Goal: Contribute content

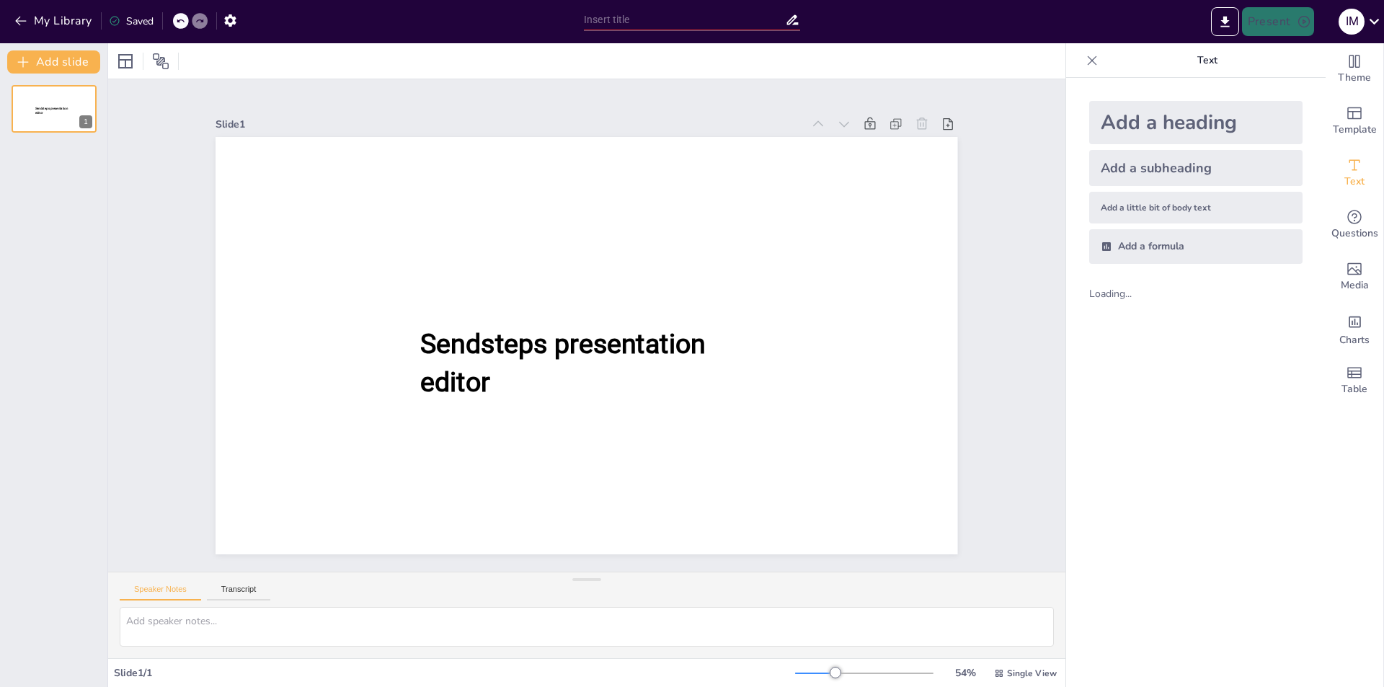
type input "Sincronización de Procesos: ¡Entendiendo el Algoritmo [PERSON_NAME] y [PERSON_N…"
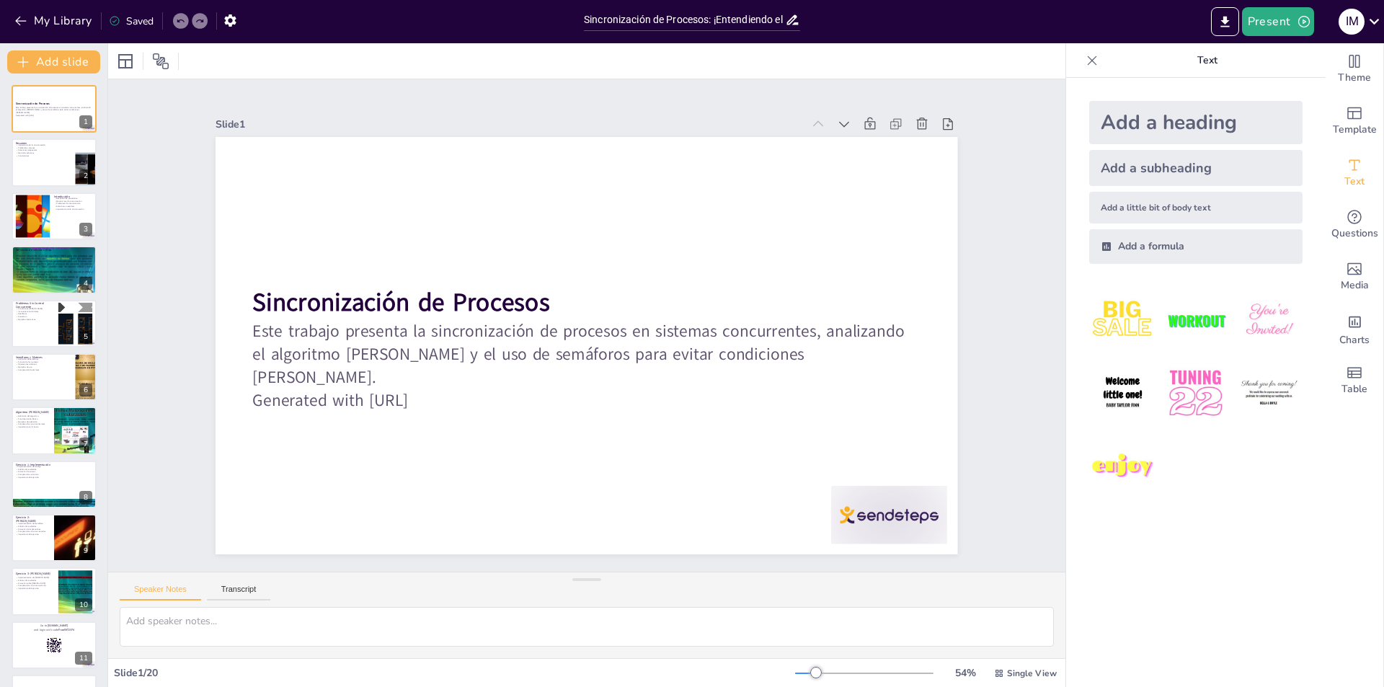
checkbox input "true"
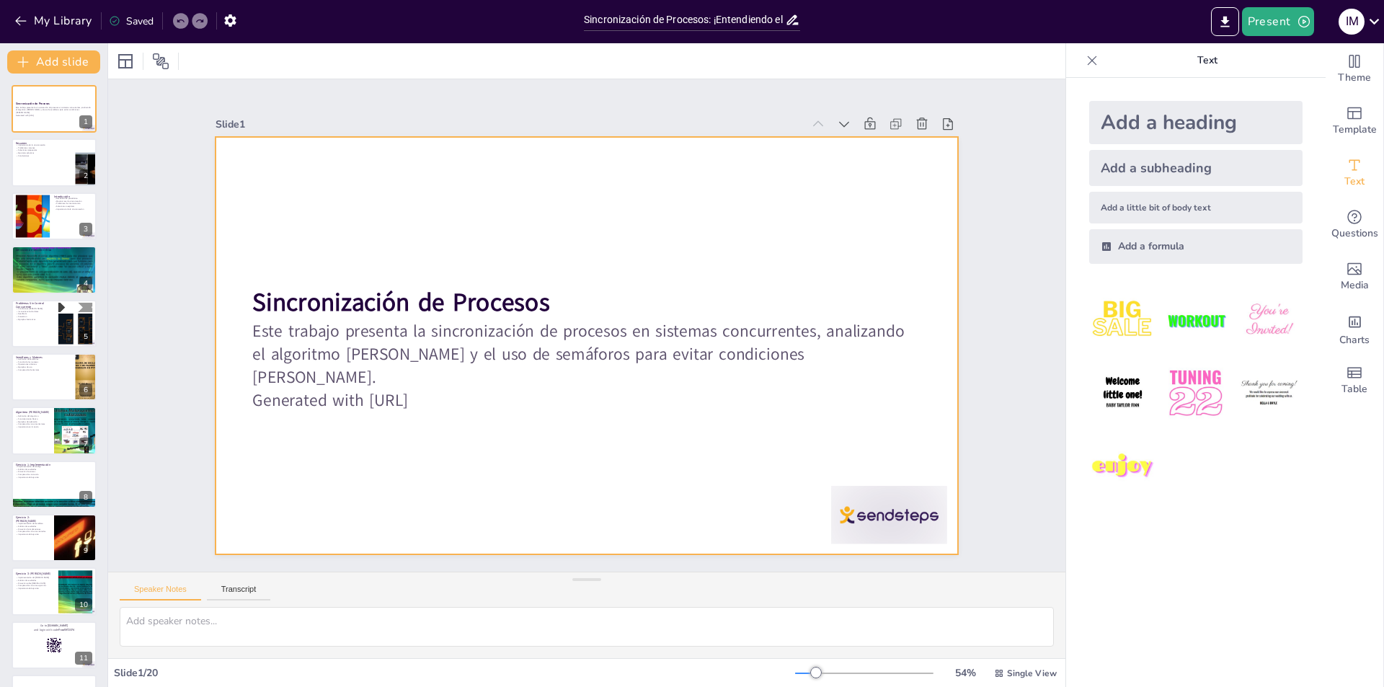
checkbox input "true"
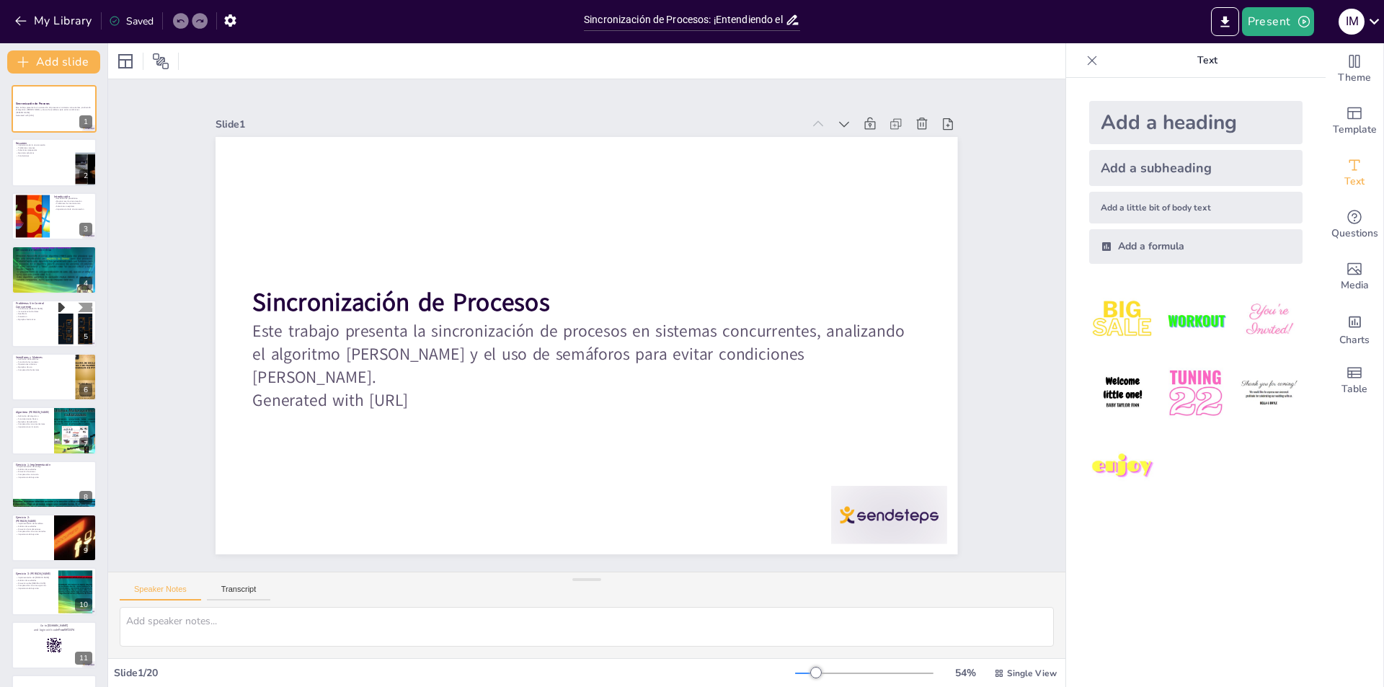
checkbox input "true"
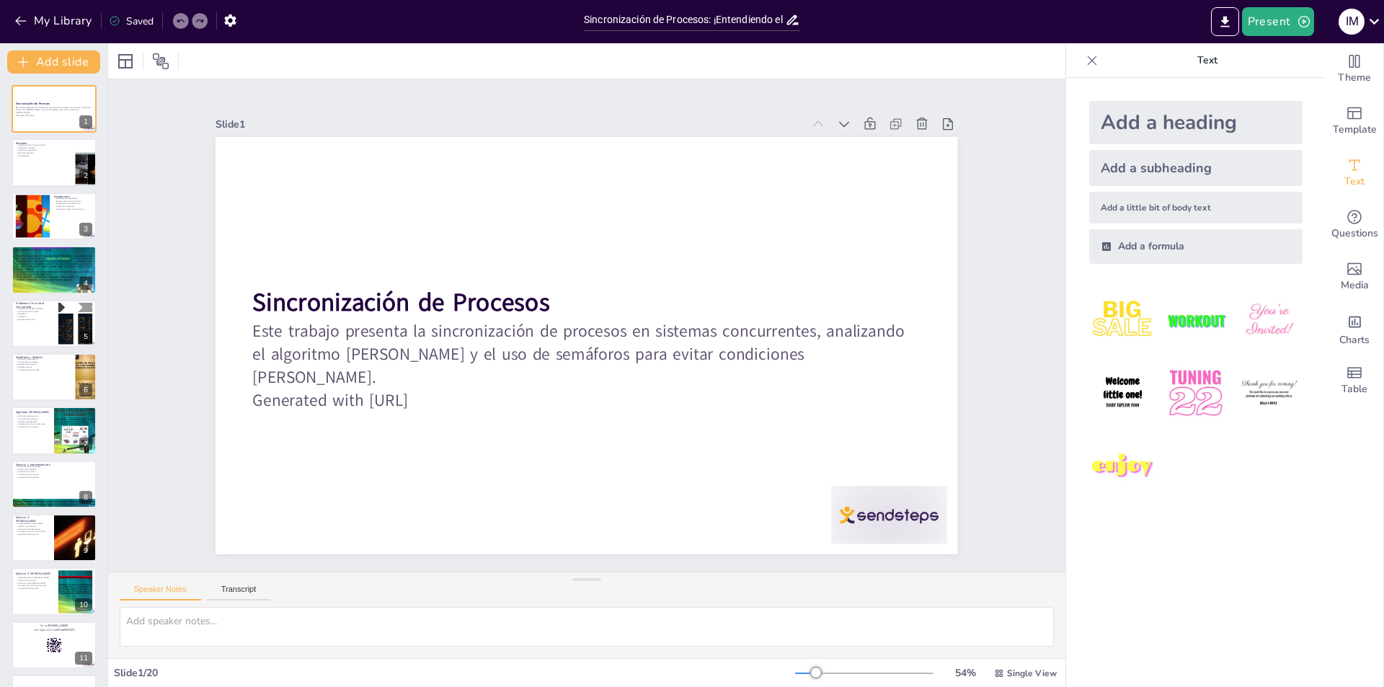
checkbox input "true"
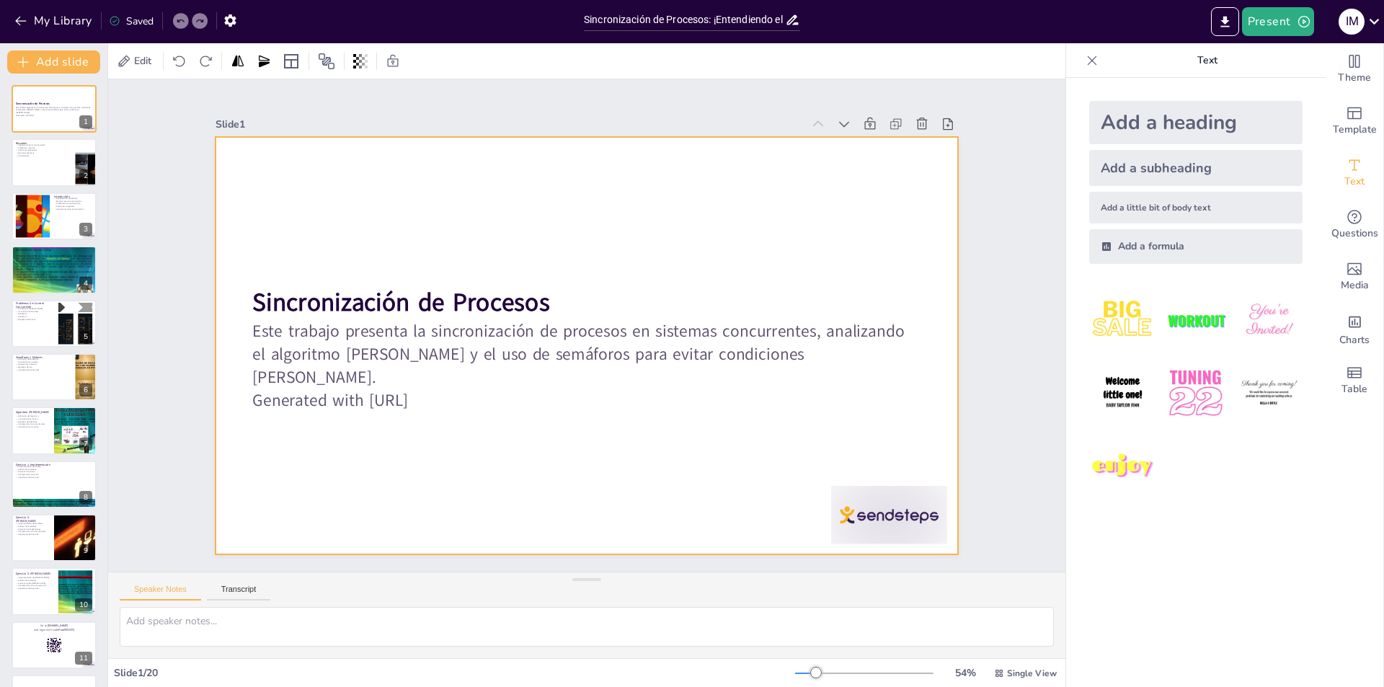
checkbox input "true"
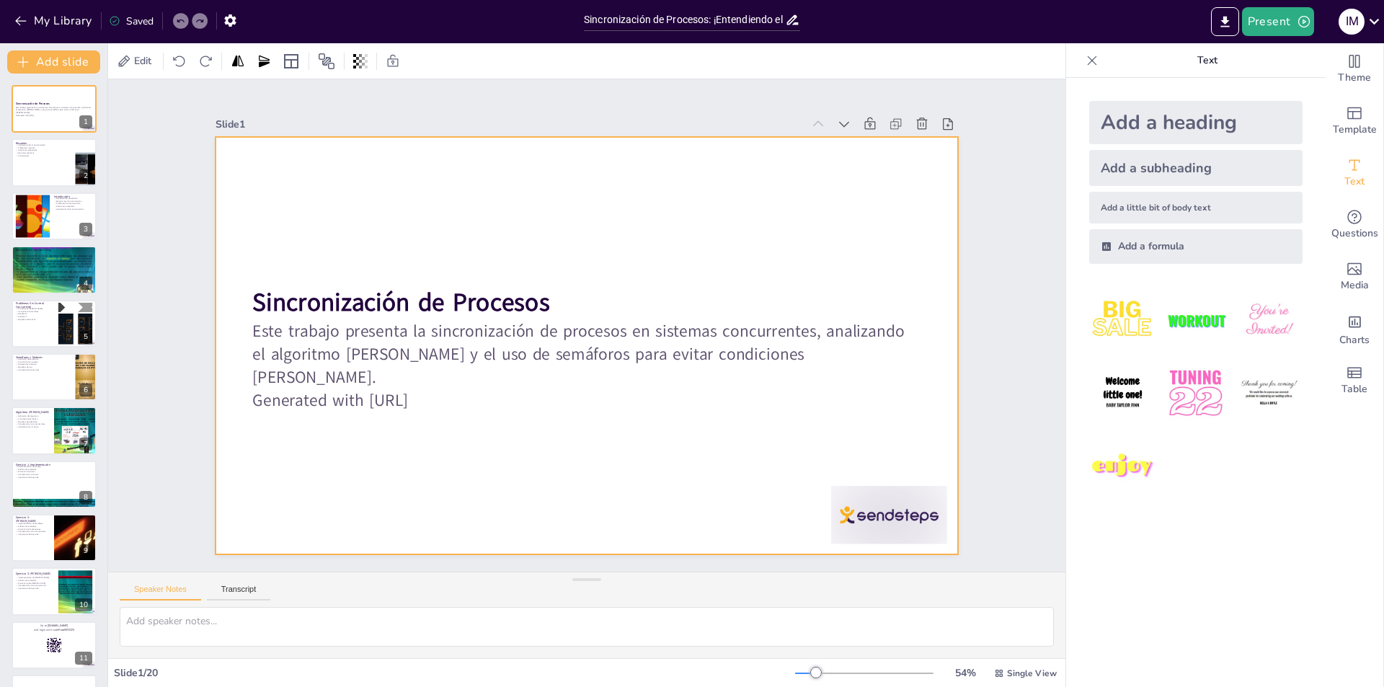
checkbox input "true"
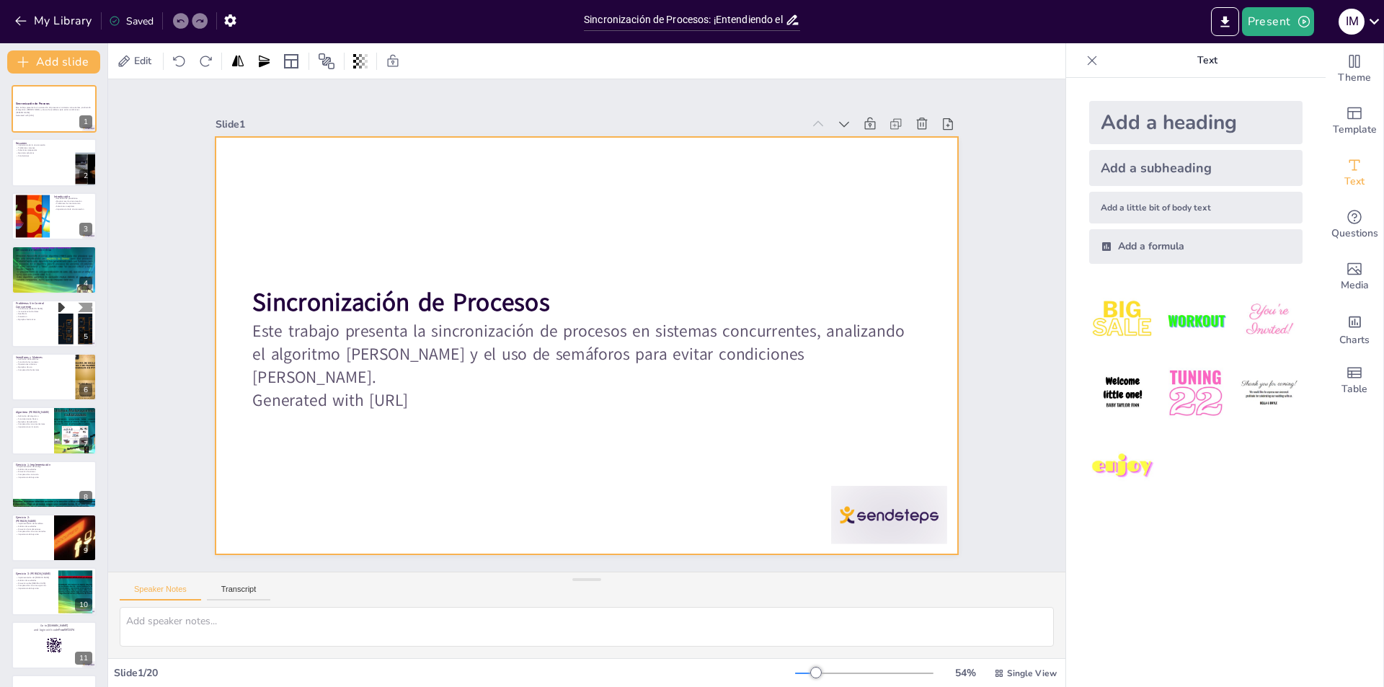
checkbox input "true"
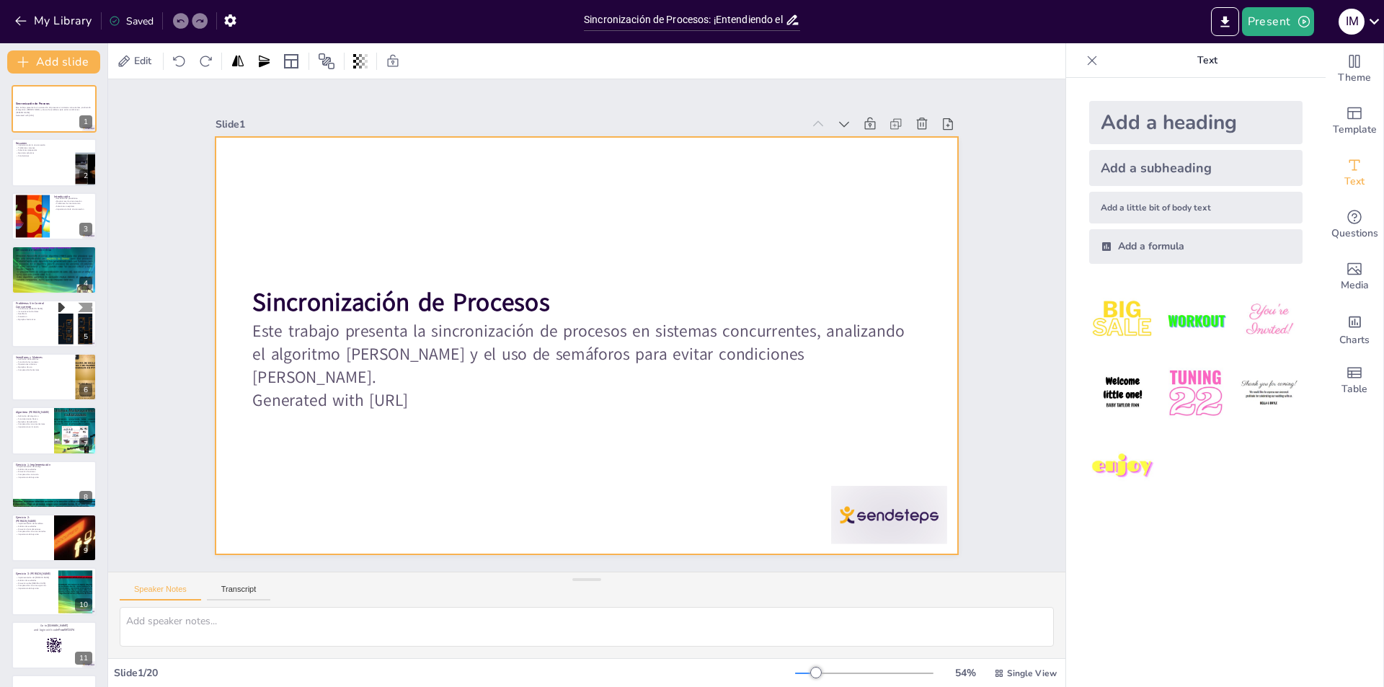
checkbox input "true"
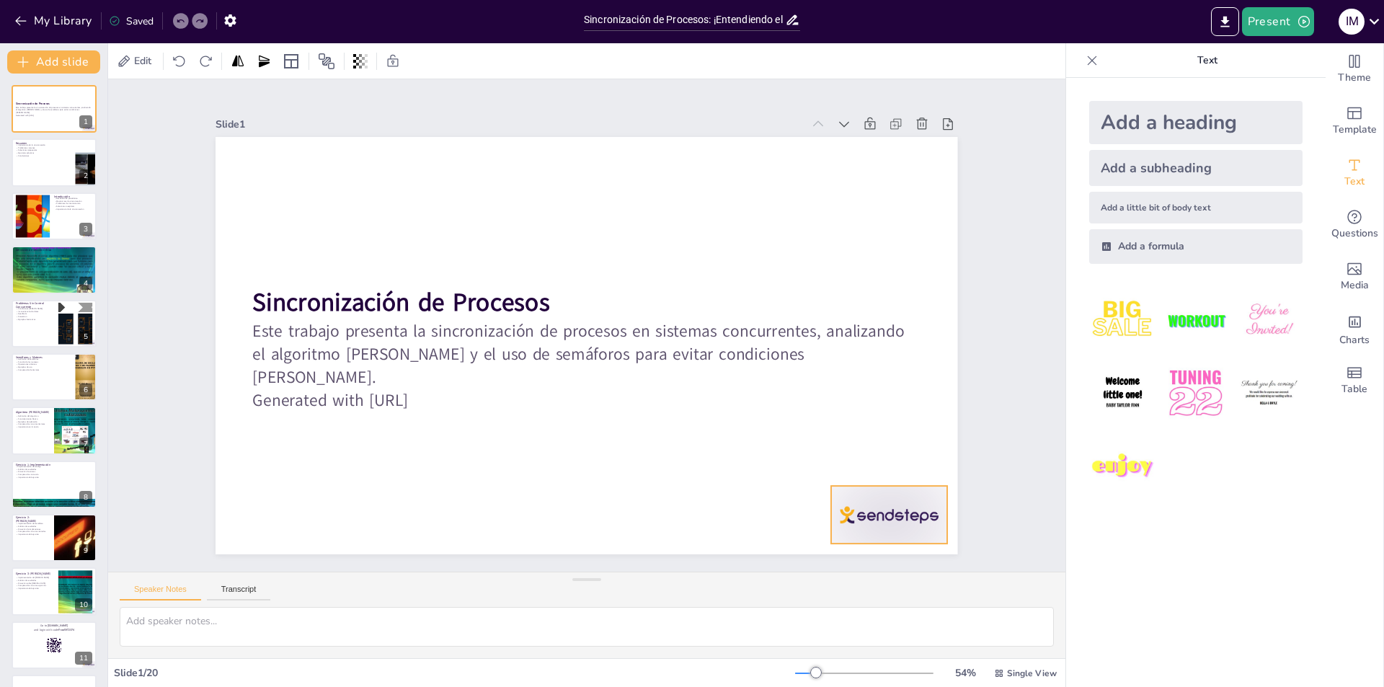
checkbox input "true"
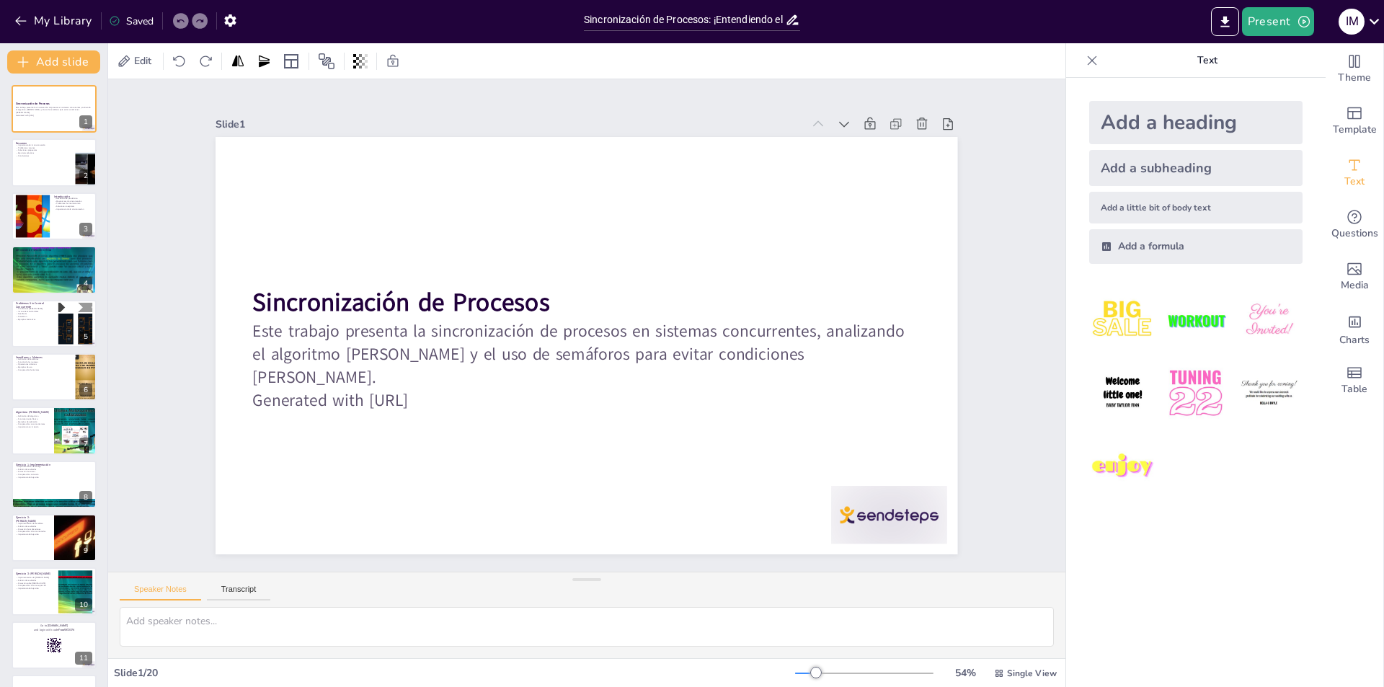
checkbox input "true"
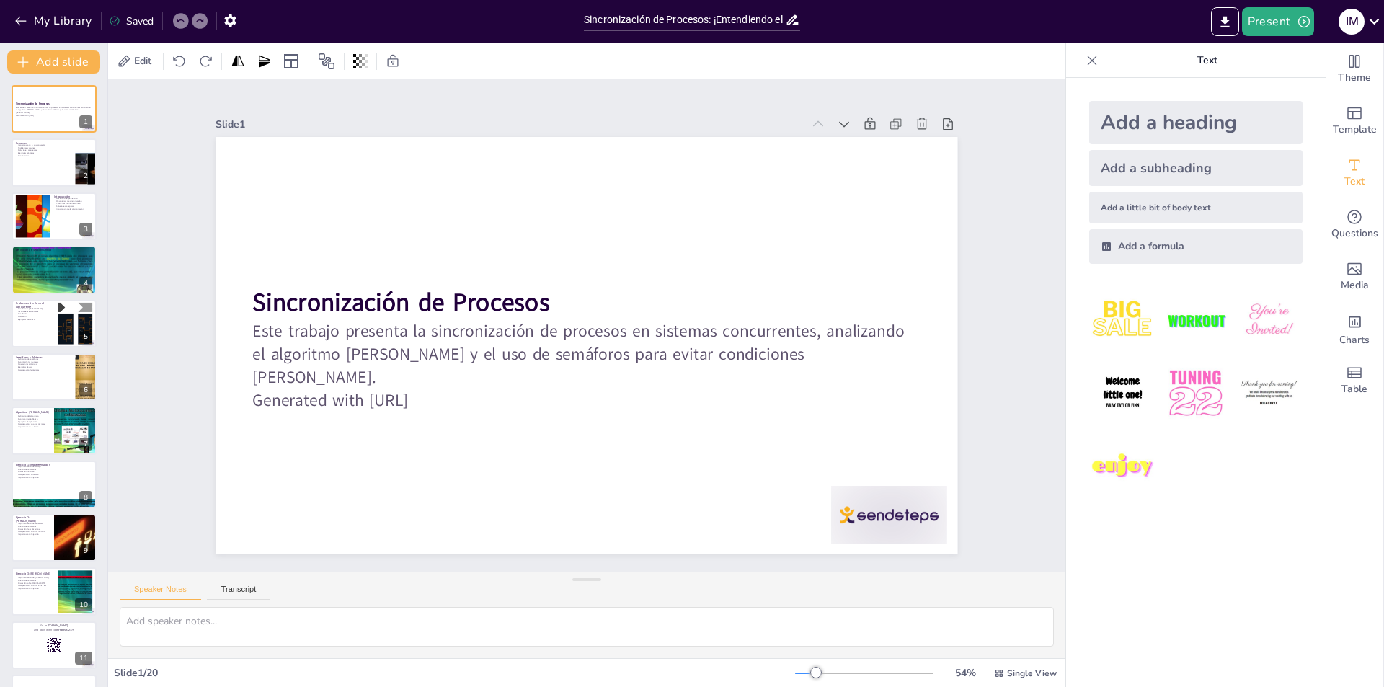
checkbox input "true"
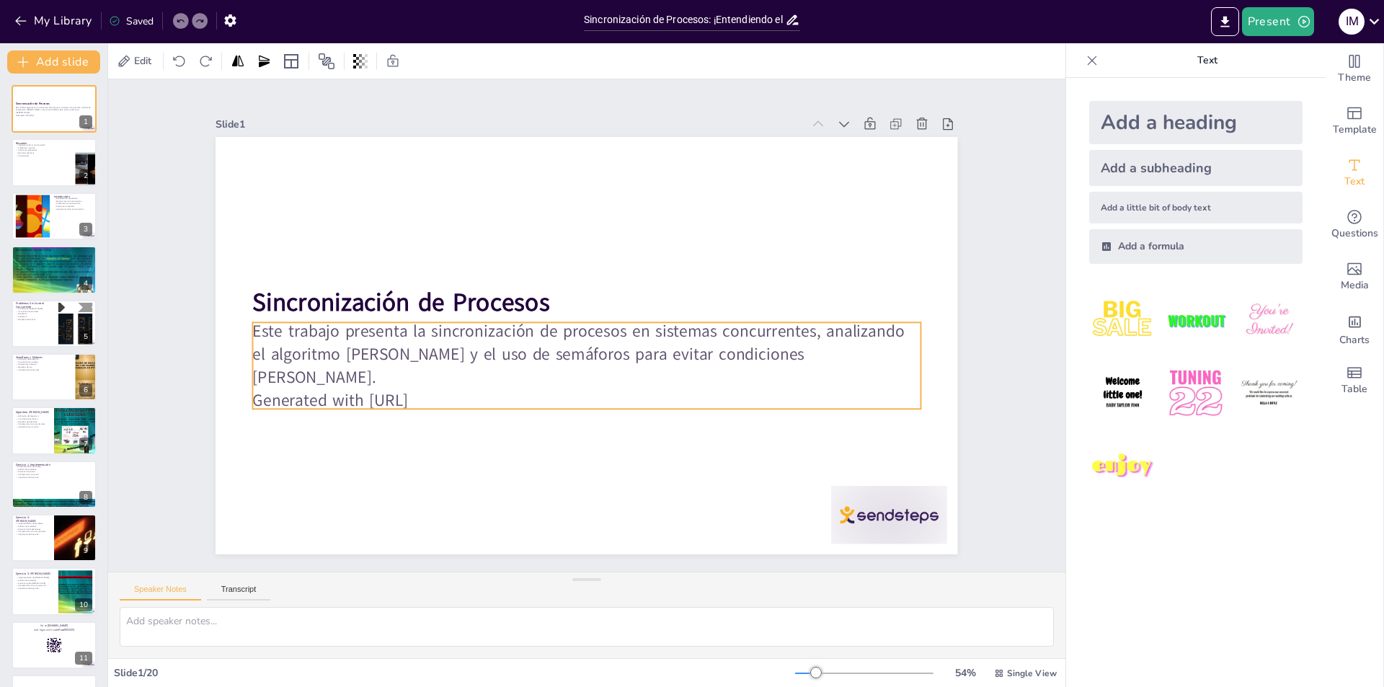
checkbox input "true"
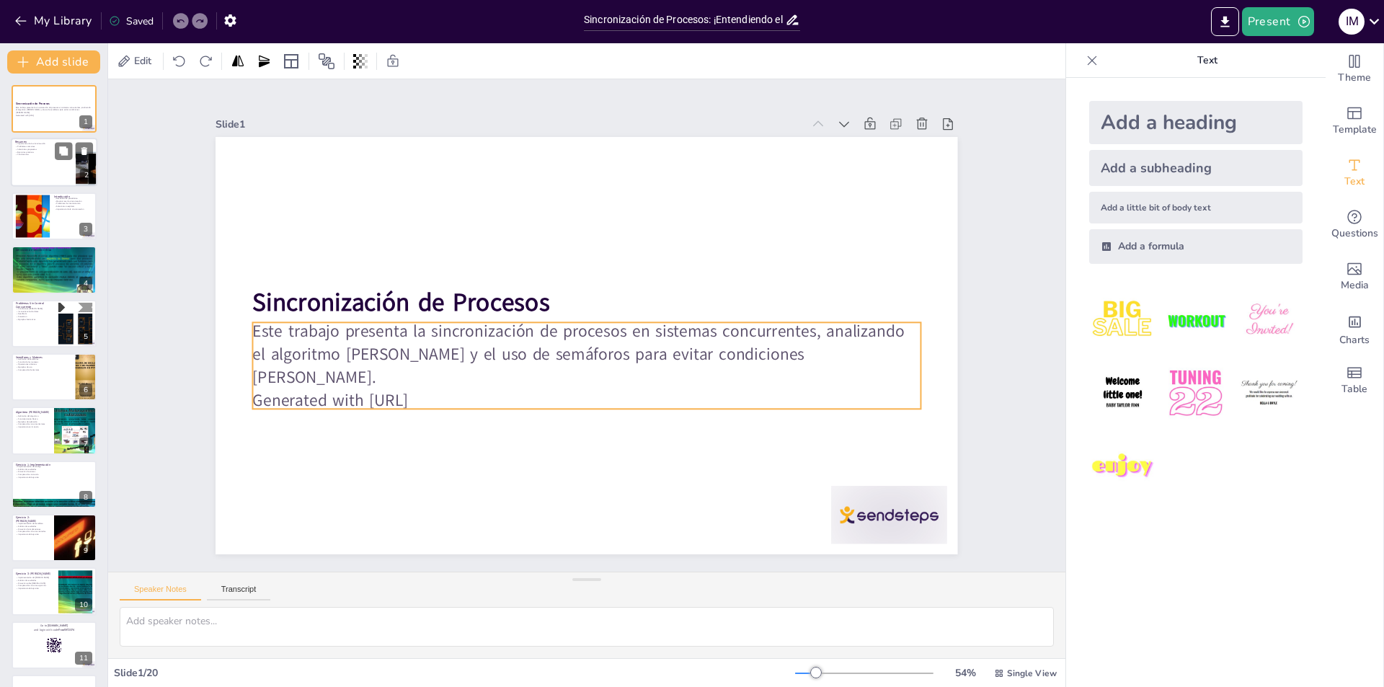
checkbox input "true"
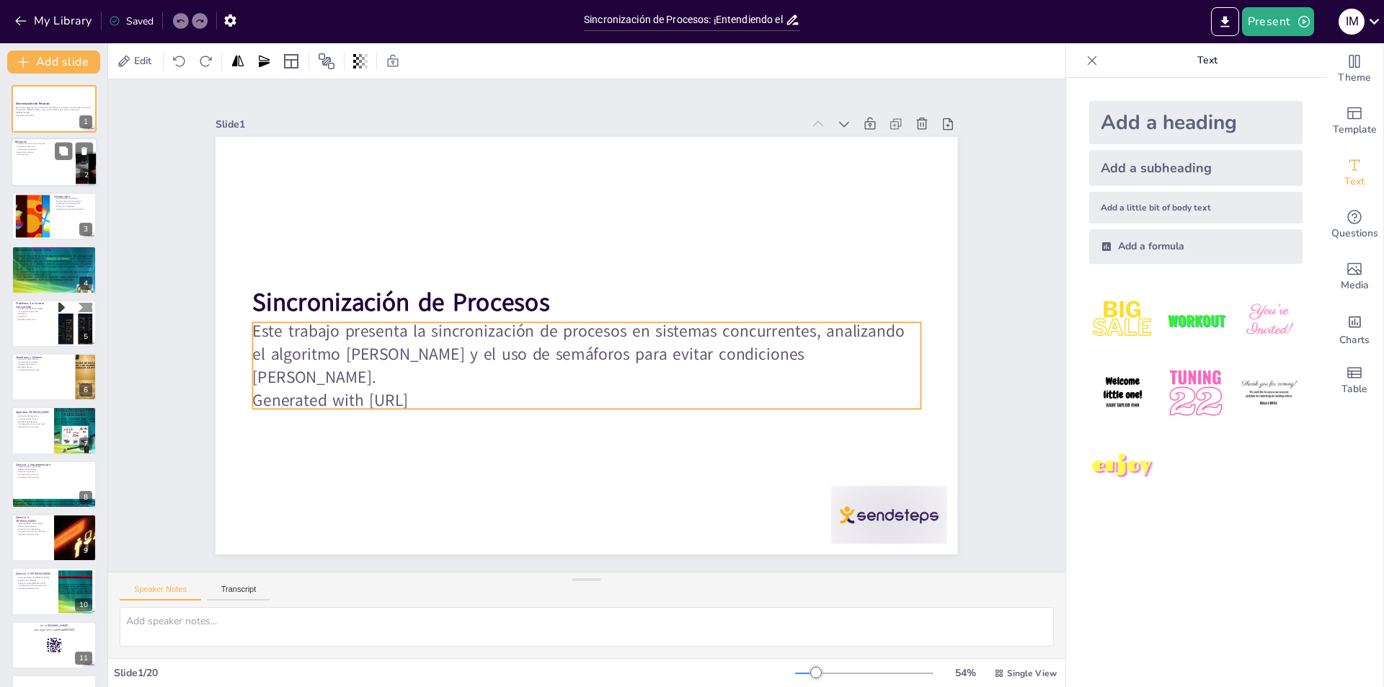
click at [59, 169] on div at bounding box center [54, 162] width 87 height 49
checkbox input "true"
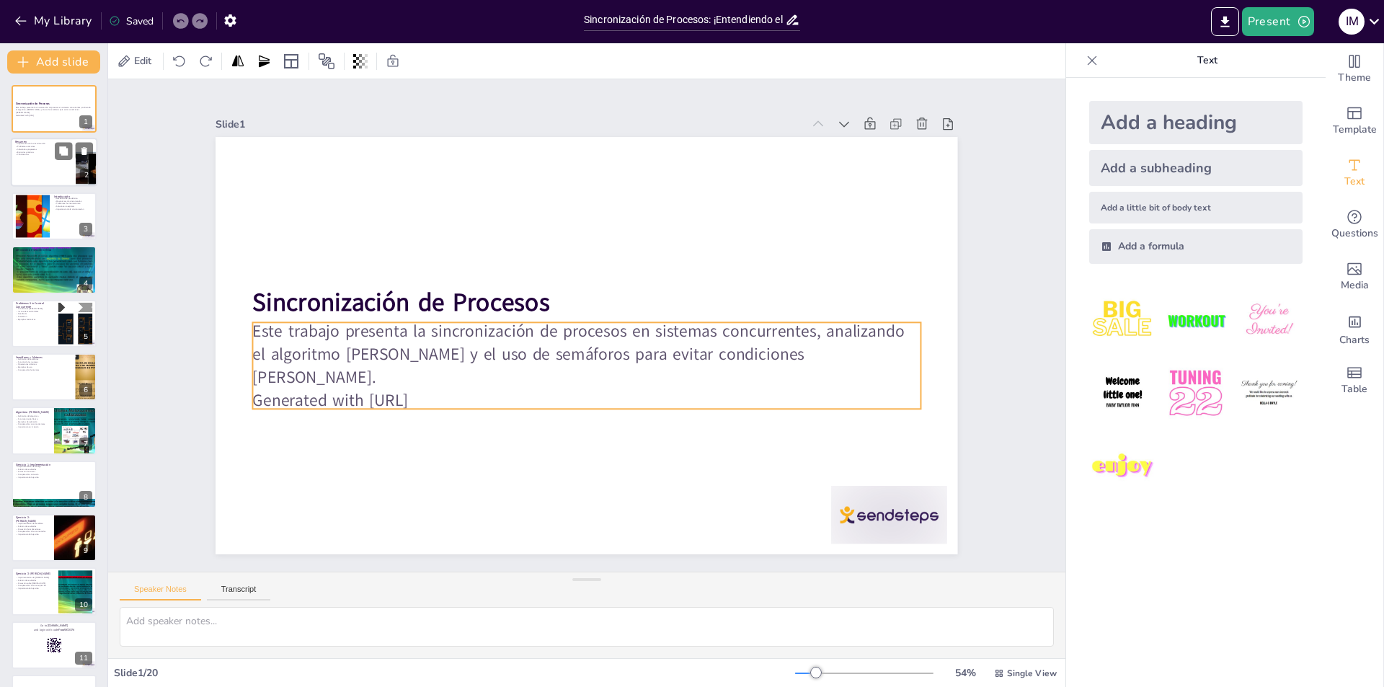
checkbox input "true"
type textarea "La sincronización es vital para el funcionamiento de sistemas donde múltiples p…"
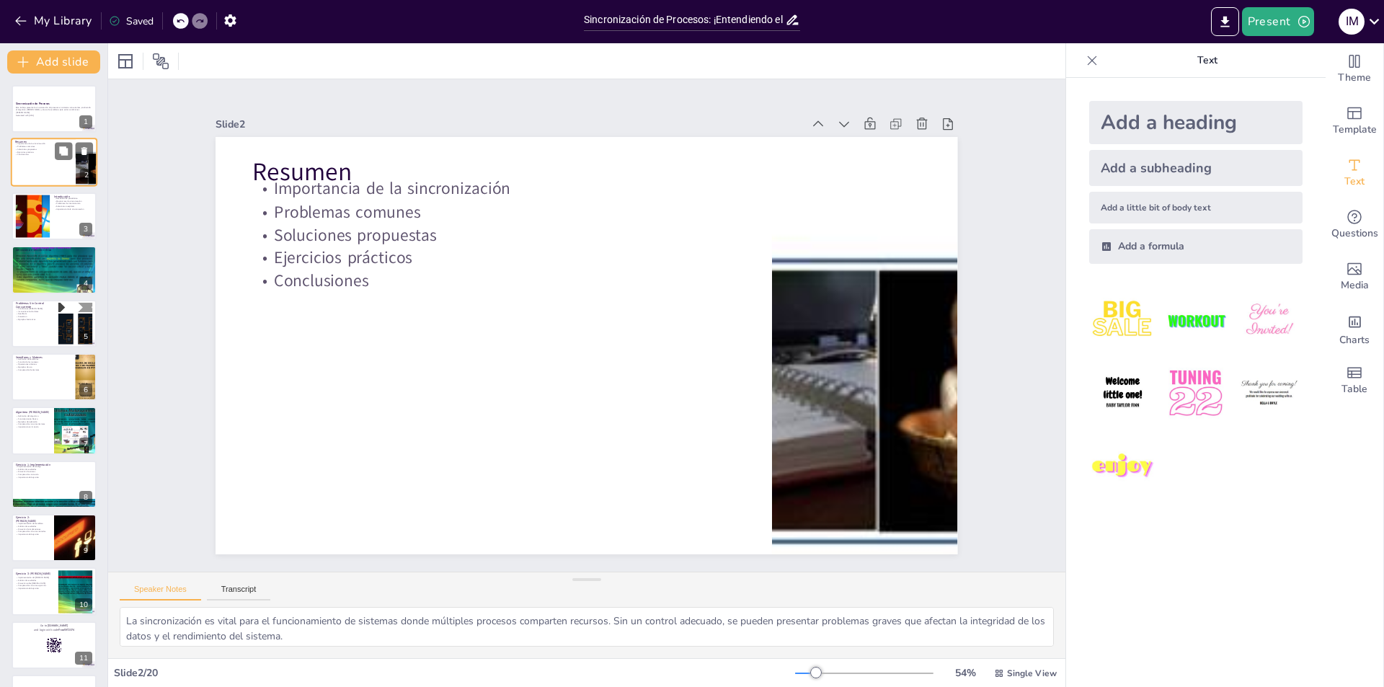
checkbox input "true"
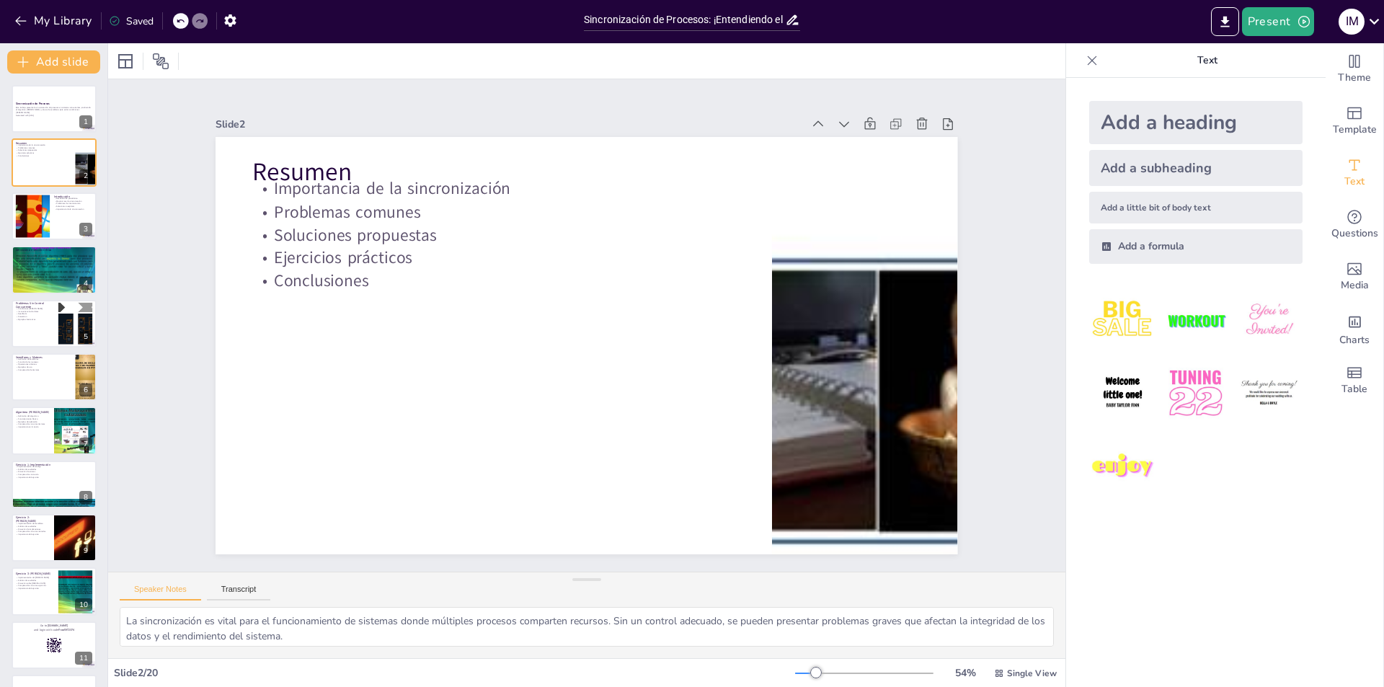
checkbox input "true"
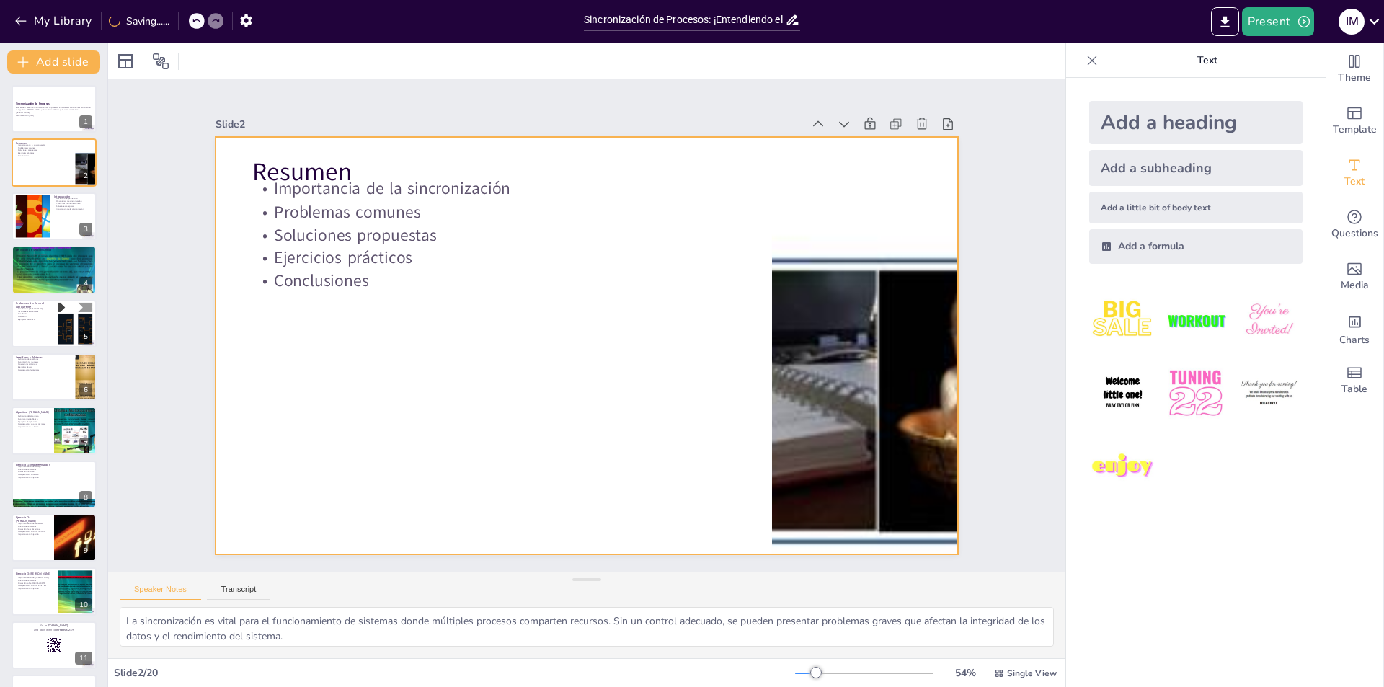
checkbox input "true"
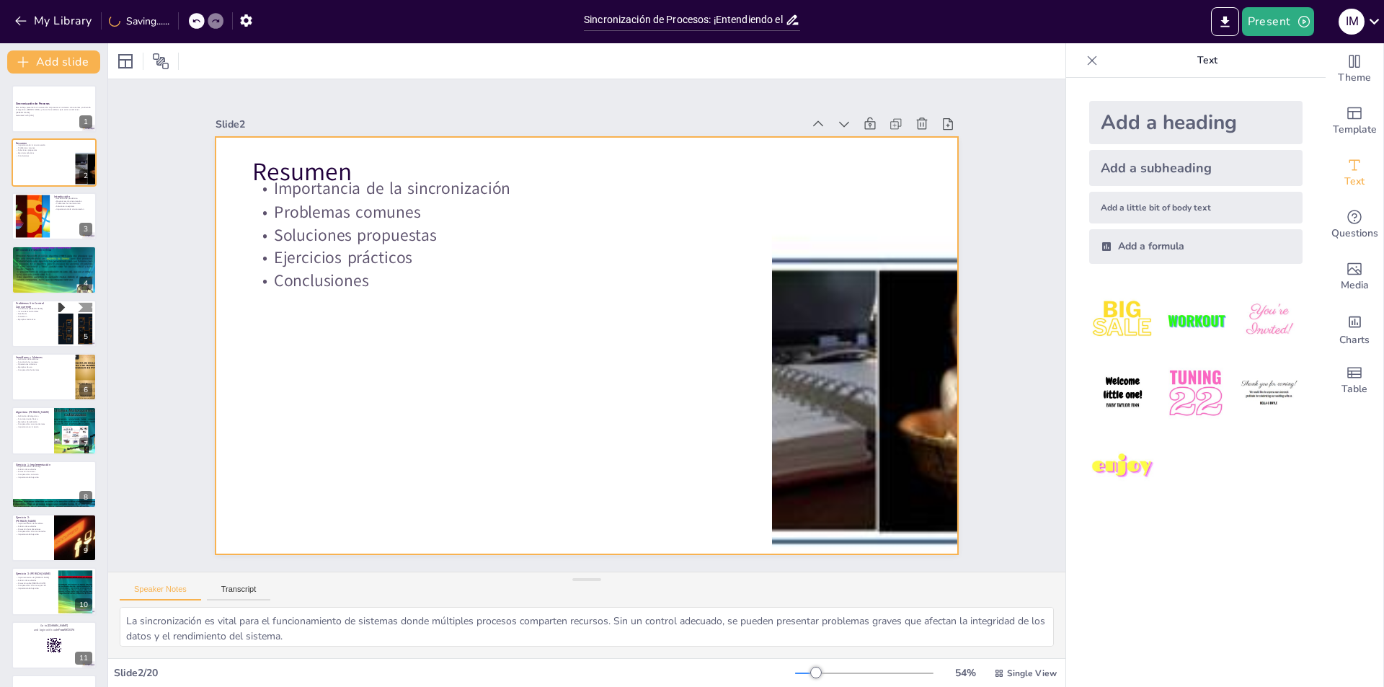
click at [841, 367] on div at bounding box center [866, 345] width 1378 height 417
checkbox input "true"
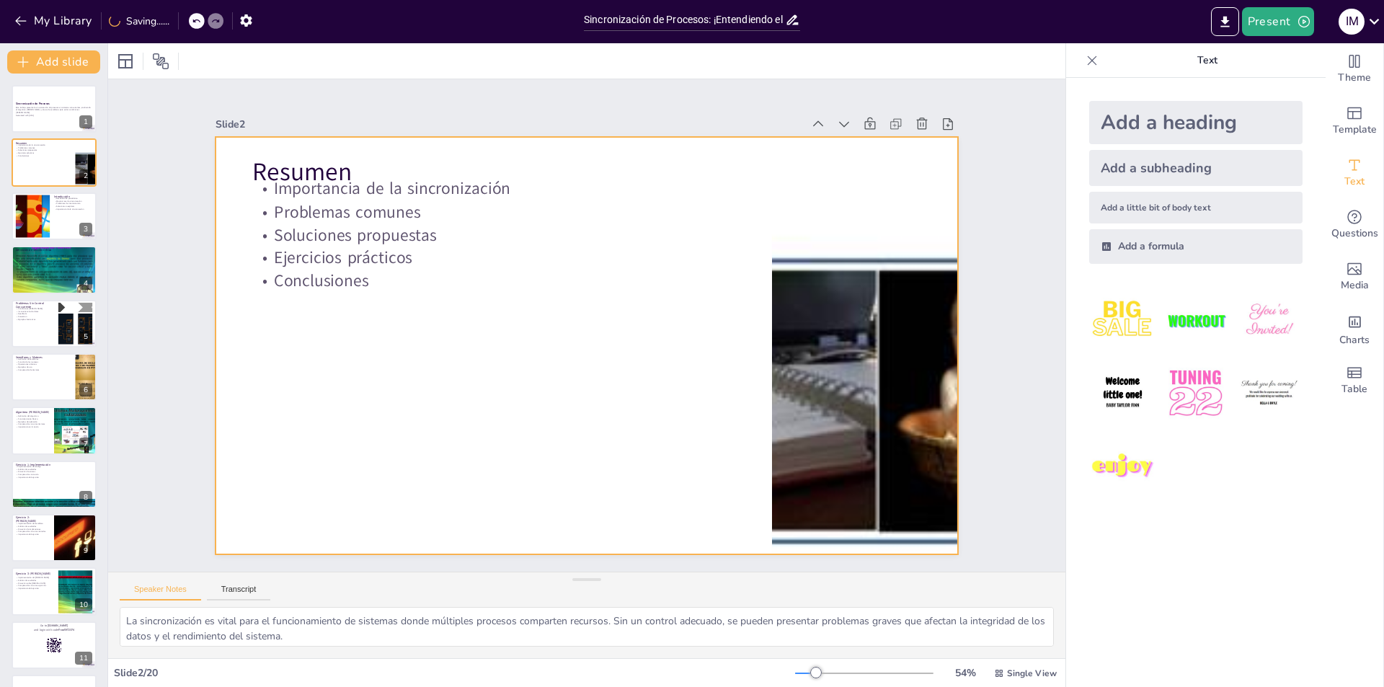
checkbox input "true"
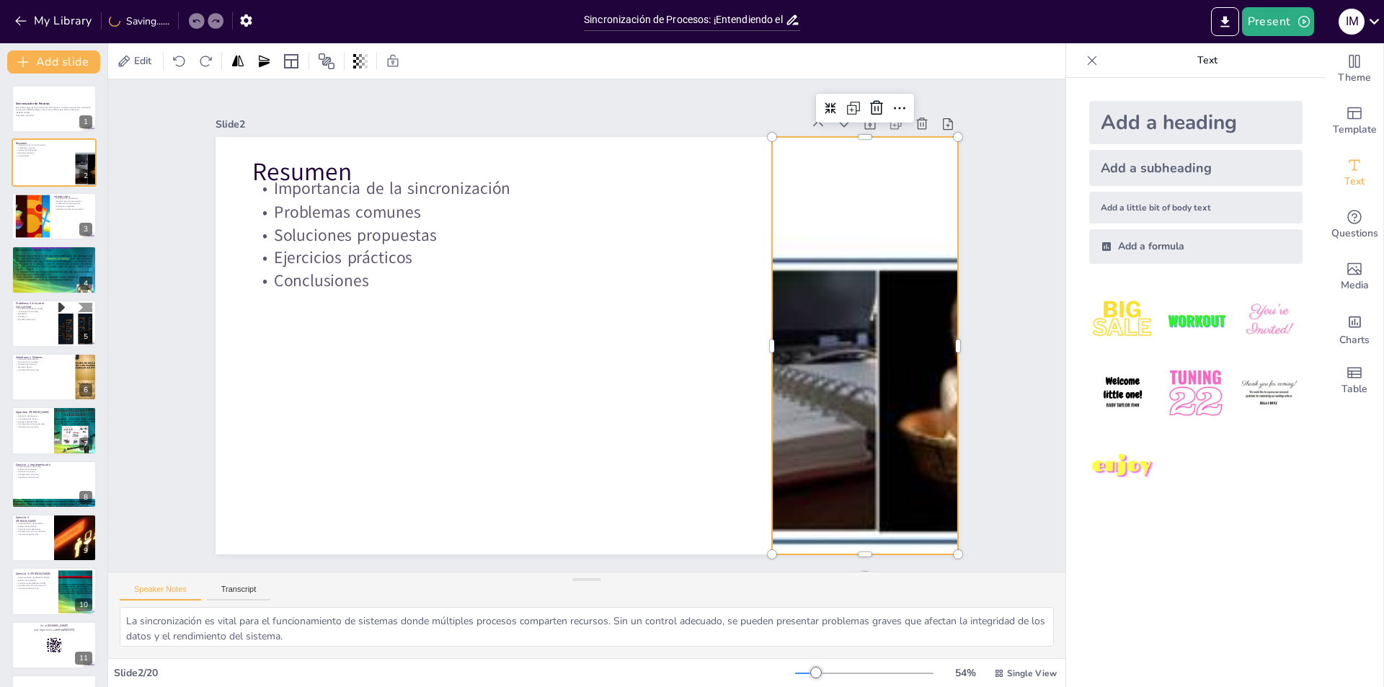
checkbox input "true"
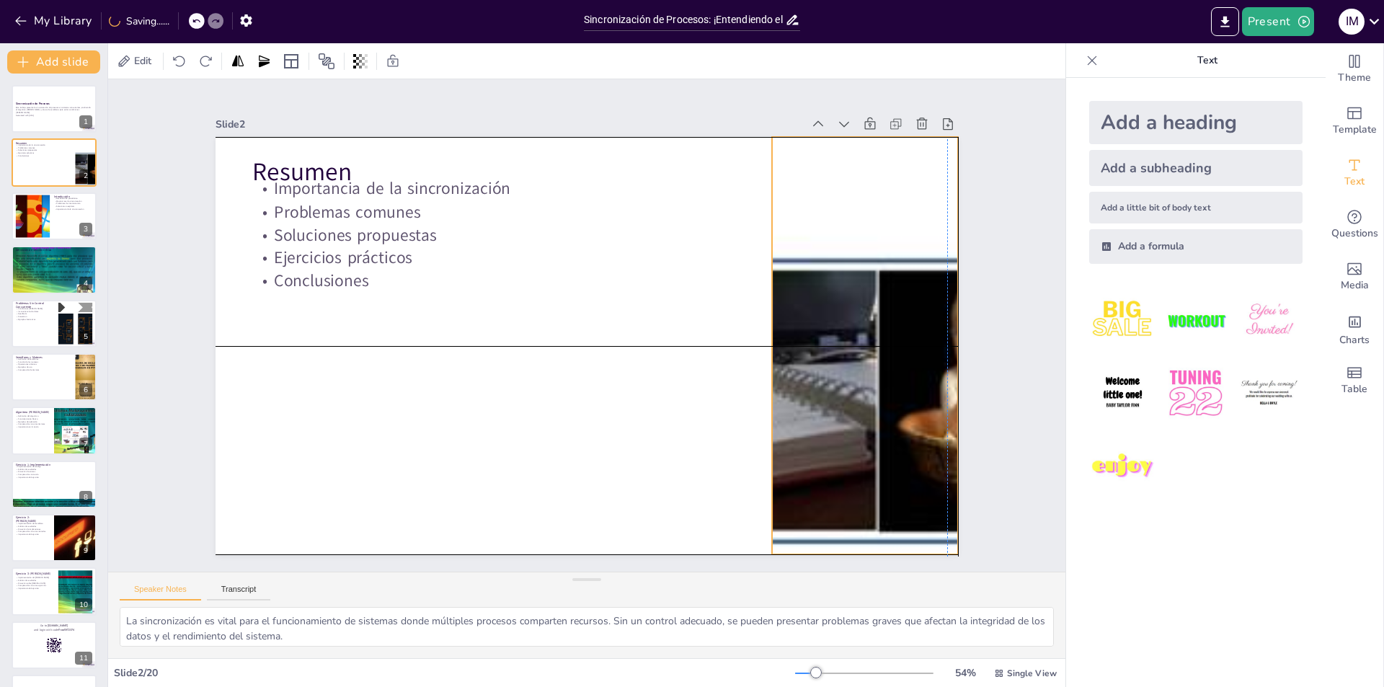
checkbox input "true"
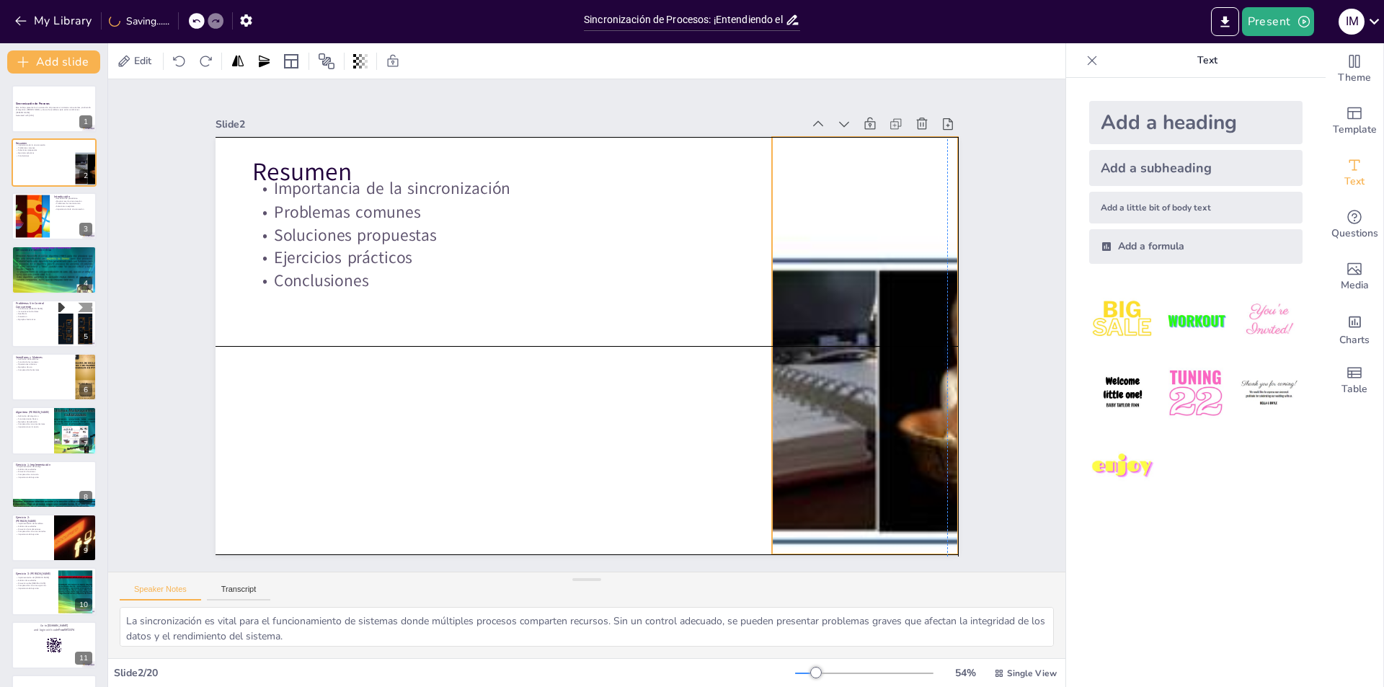
checkbox input "true"
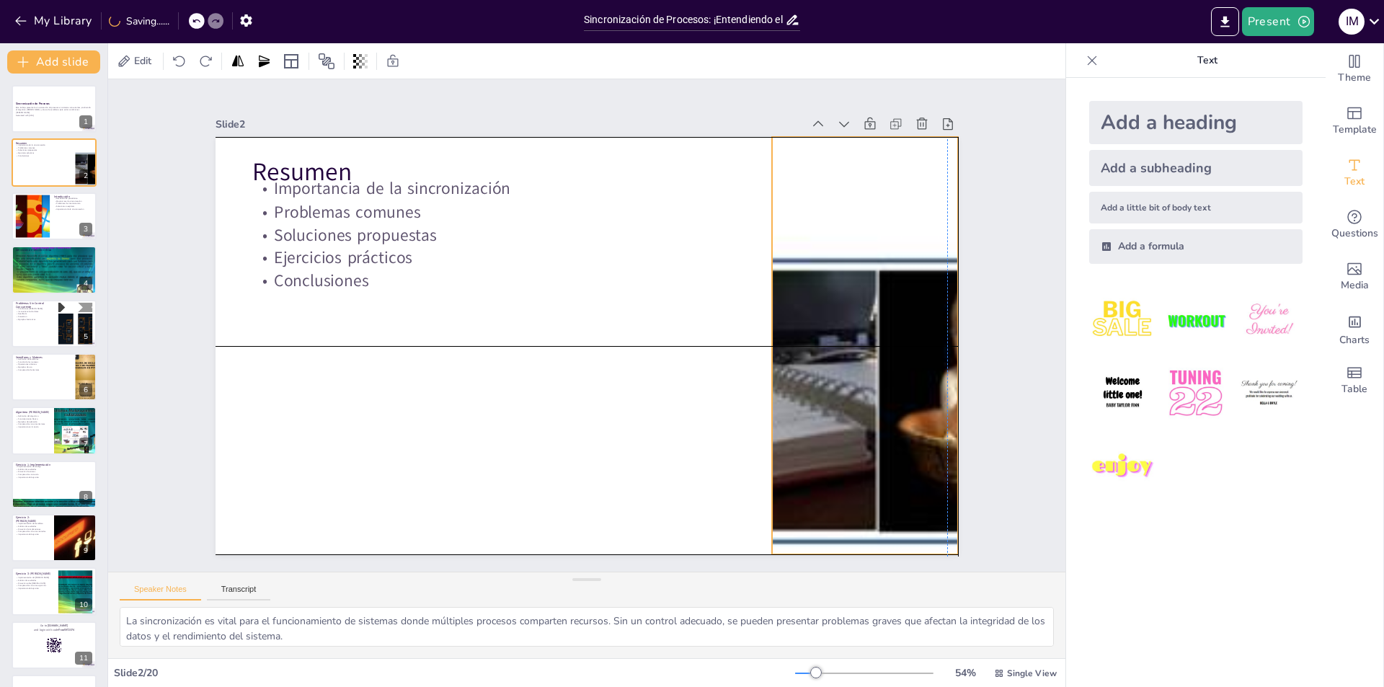
checkbox input "true"
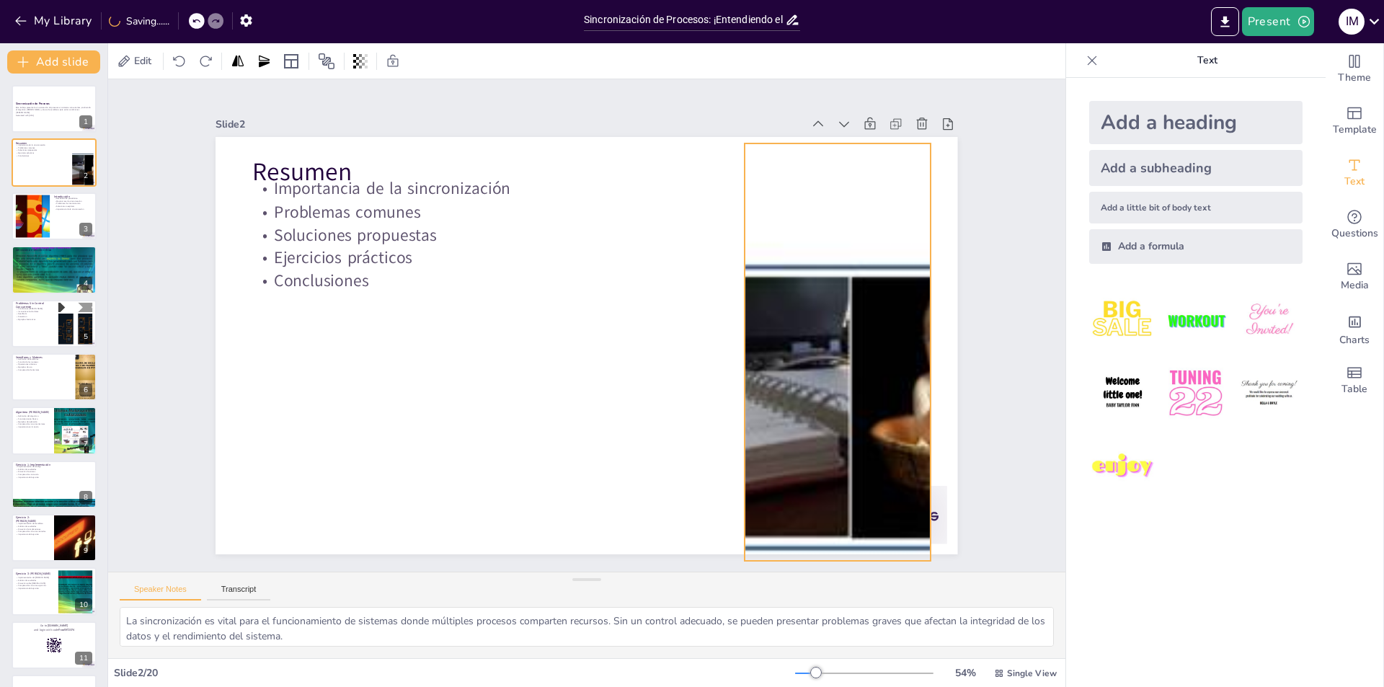
checkbox input "true"
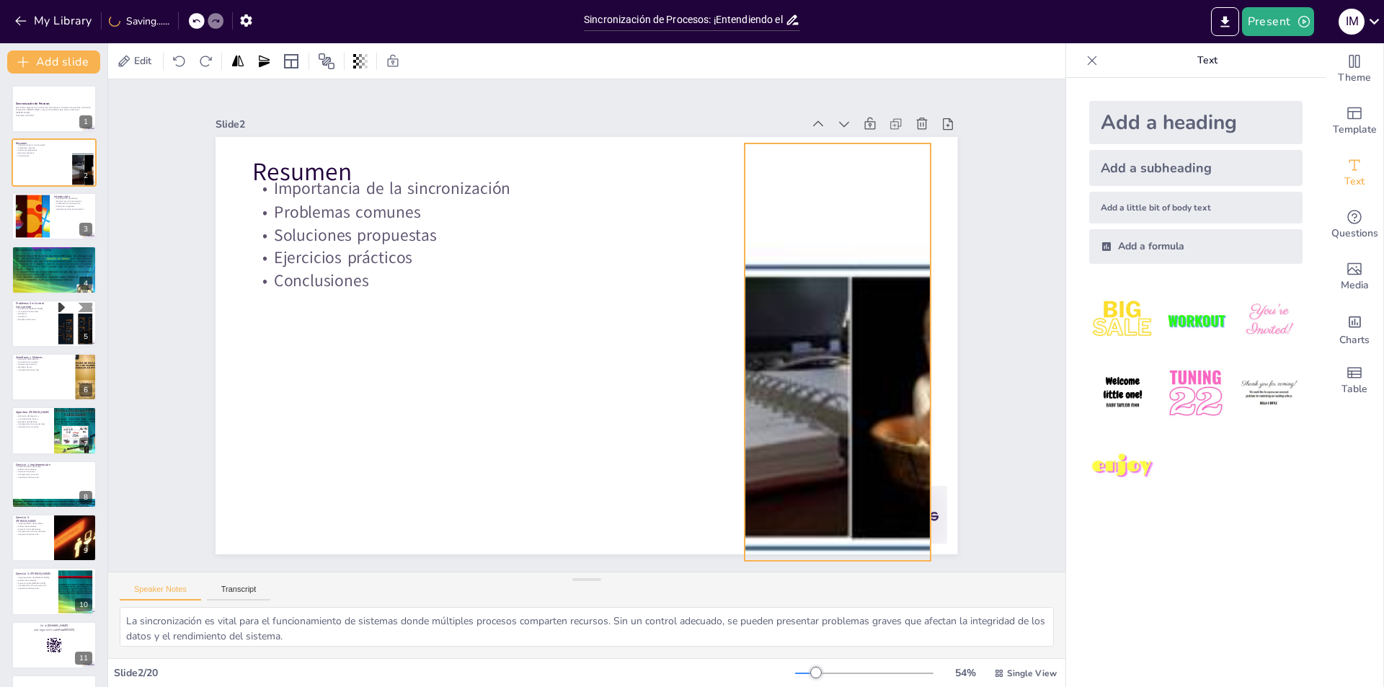
checkbox input "true"
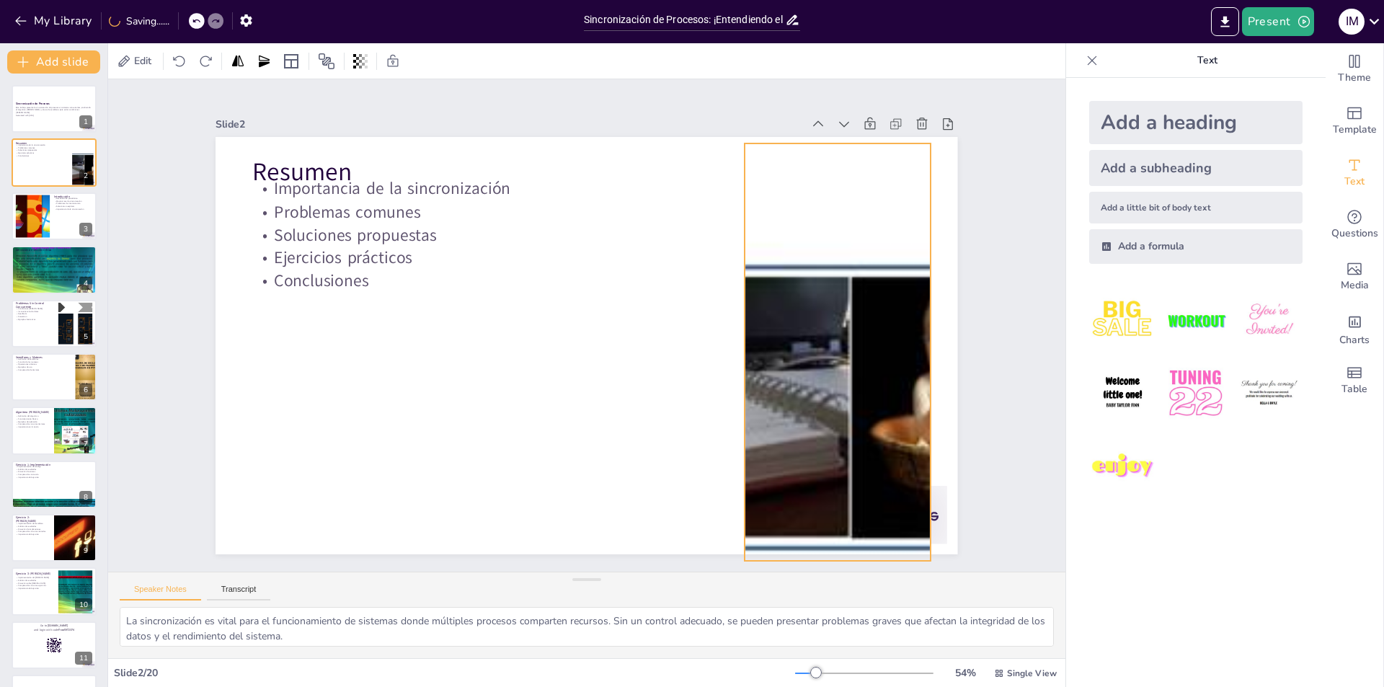
drag, startPoint x: 841, startPoint y: 367, endPoint x: 824, endPoint y: 373, distance: 18.5
click at [824, 373] on div at bounding box center [838, 351] width 1378 height 417
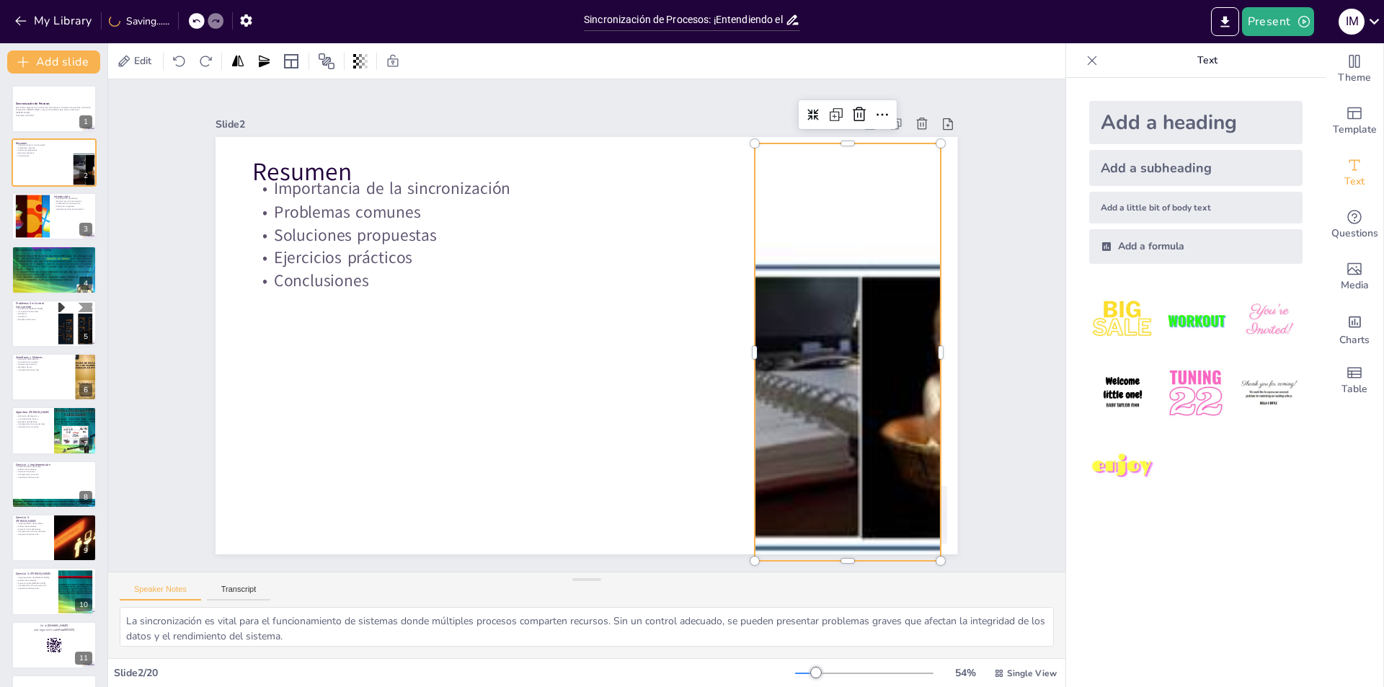
checkbox input "true"
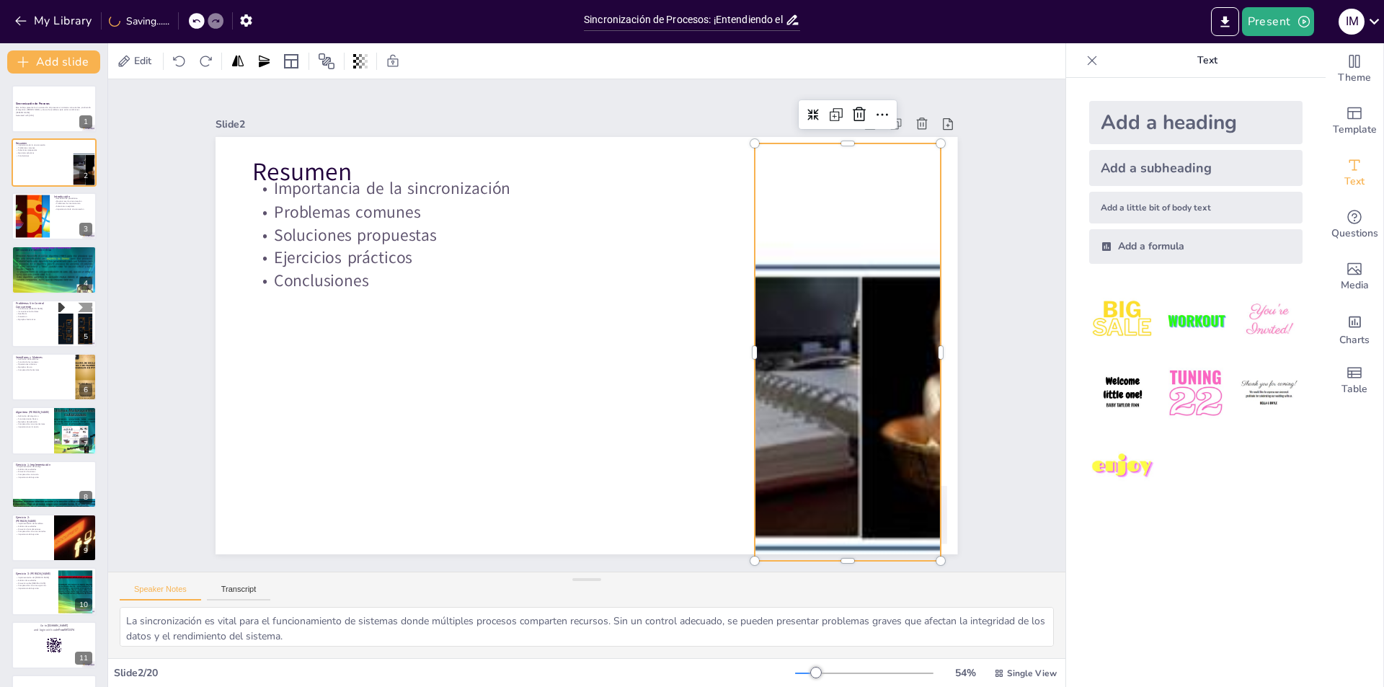
checkbox input "true"
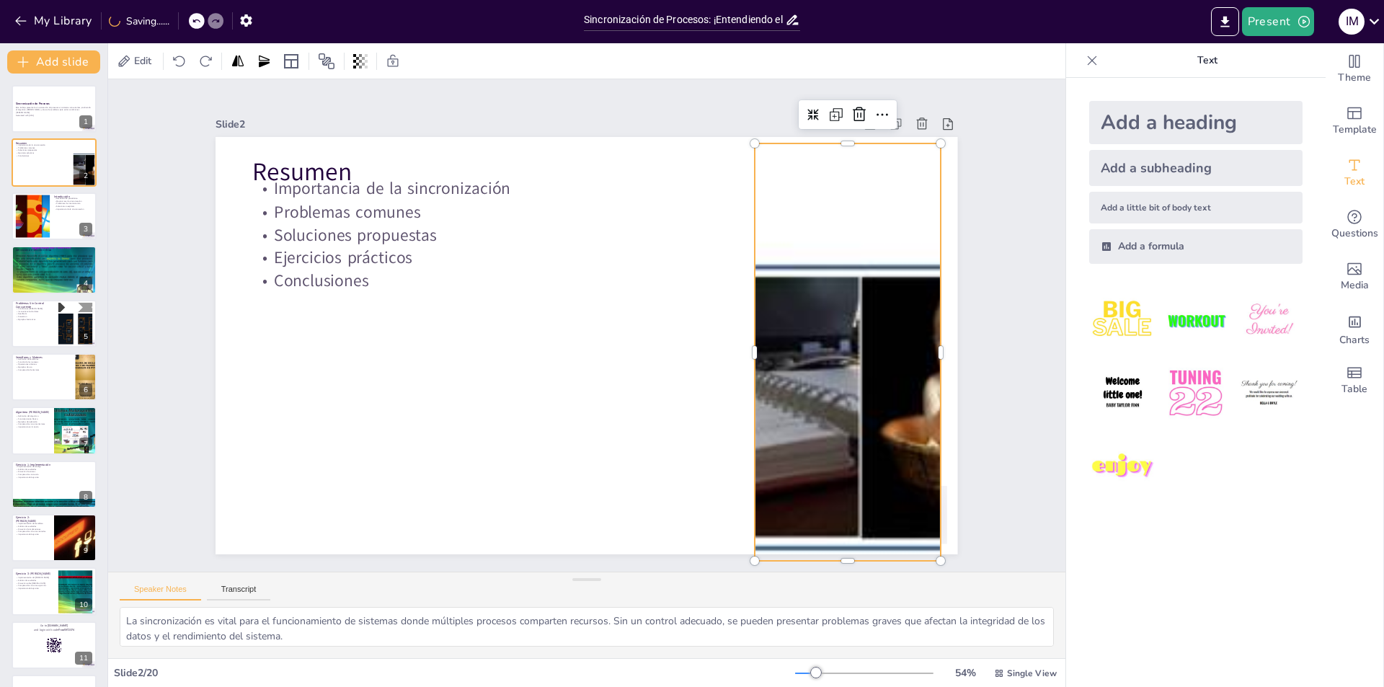
checkbox input "true"
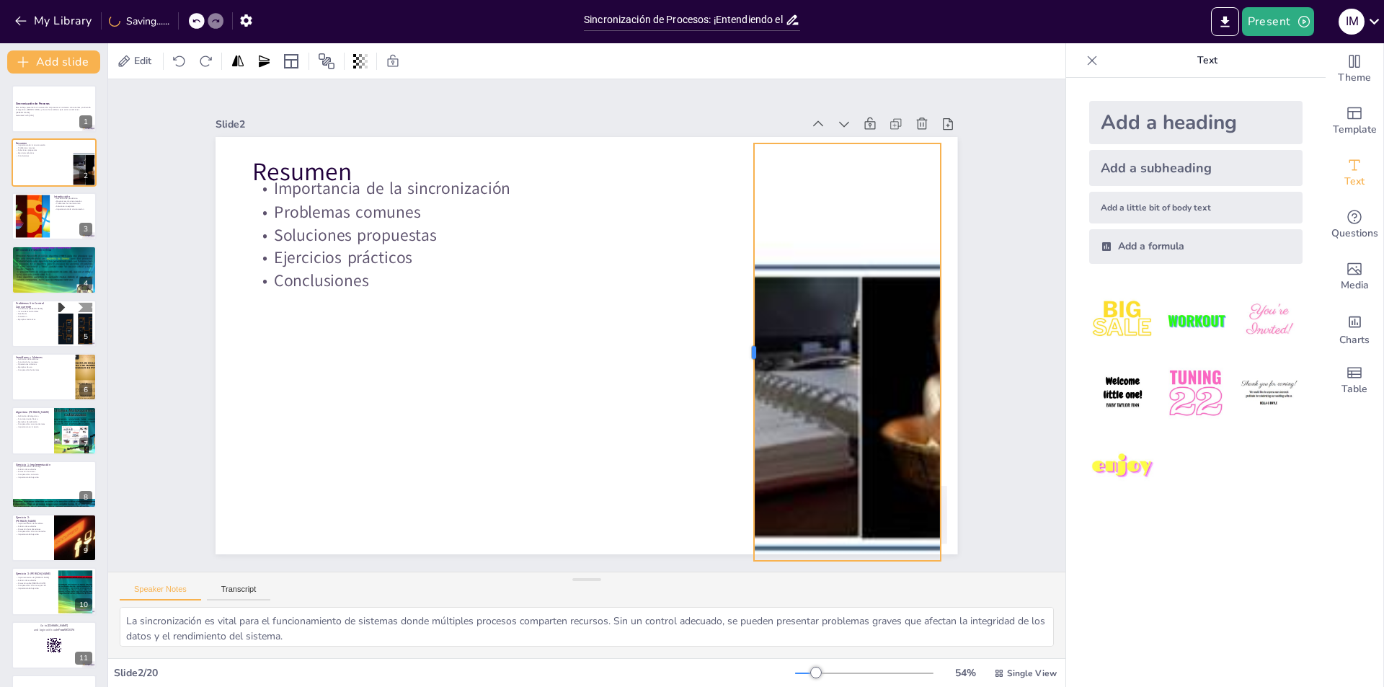
checkbox input "true"
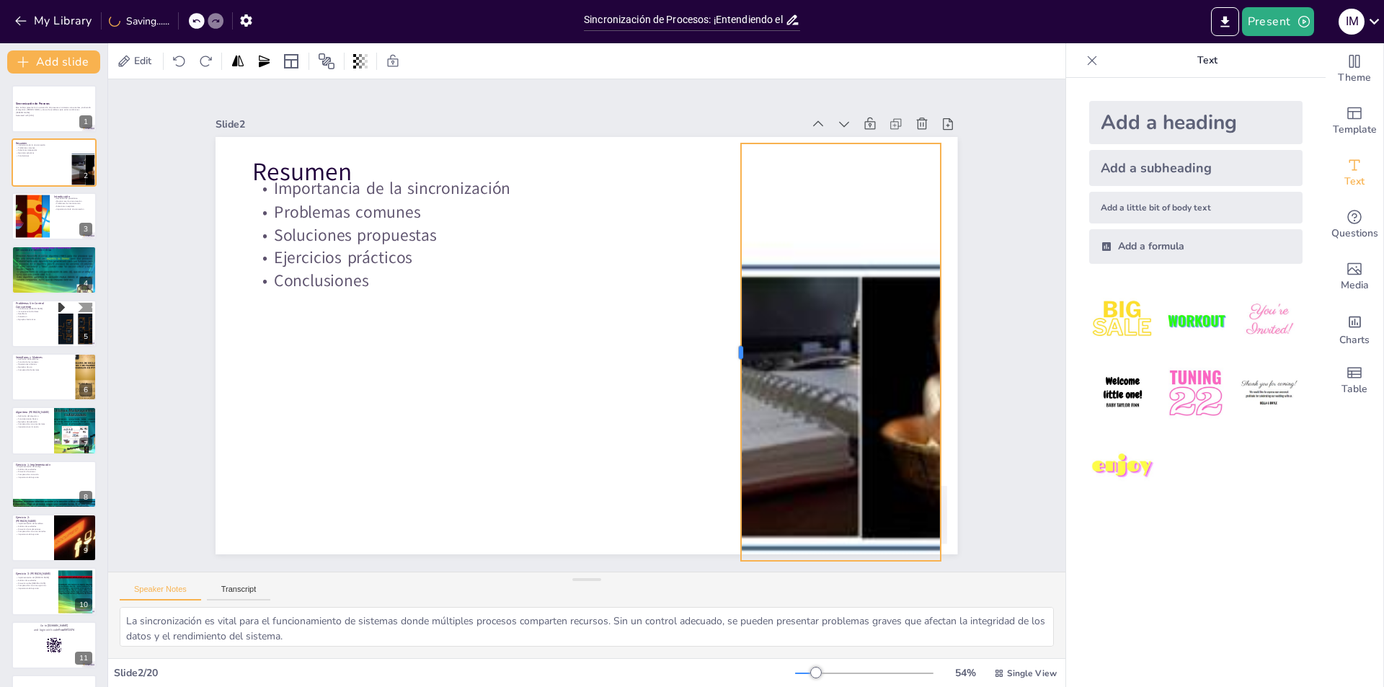
checkbox input "true"
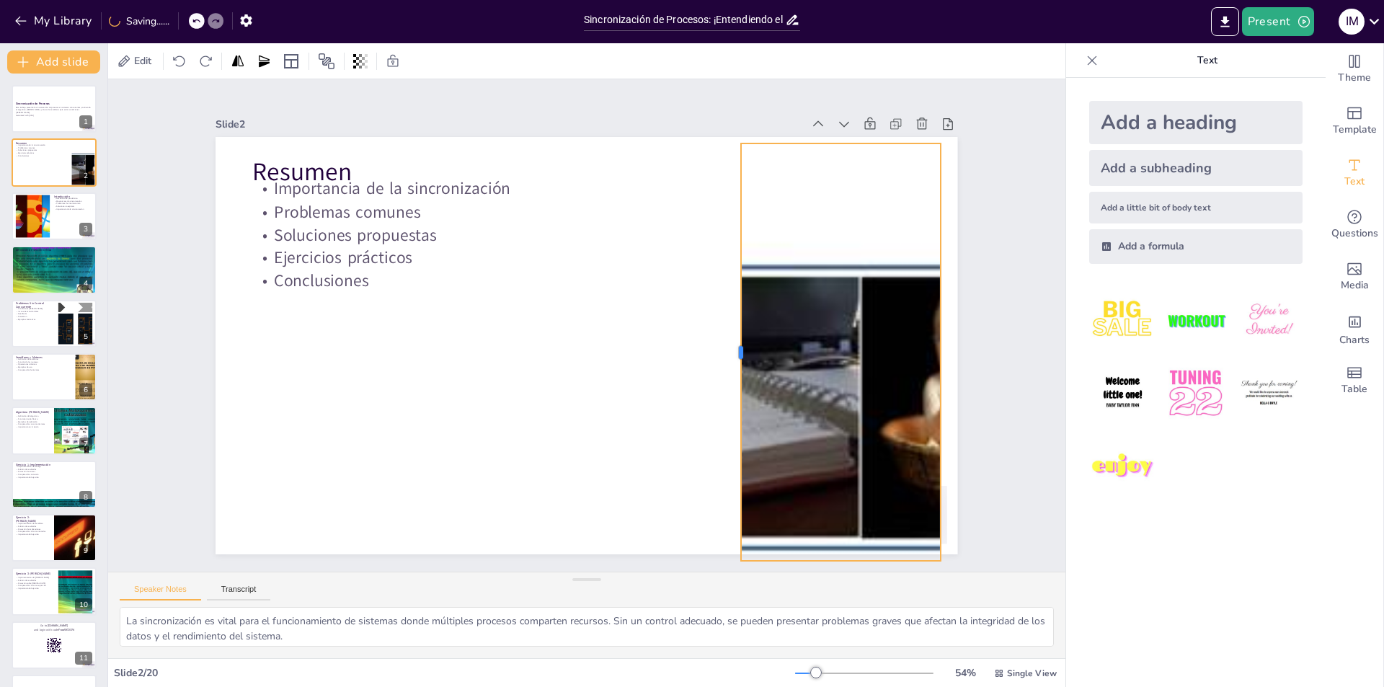
checkbox input "true"
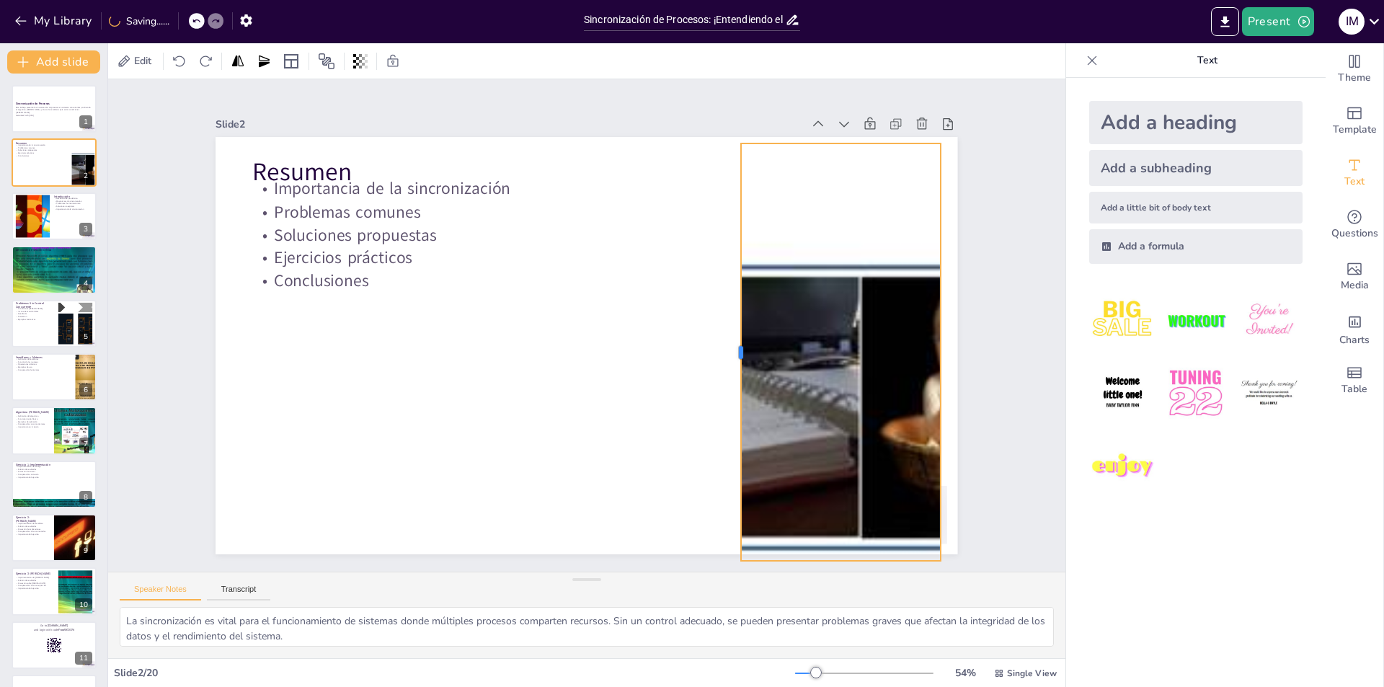
checkbox input "true"
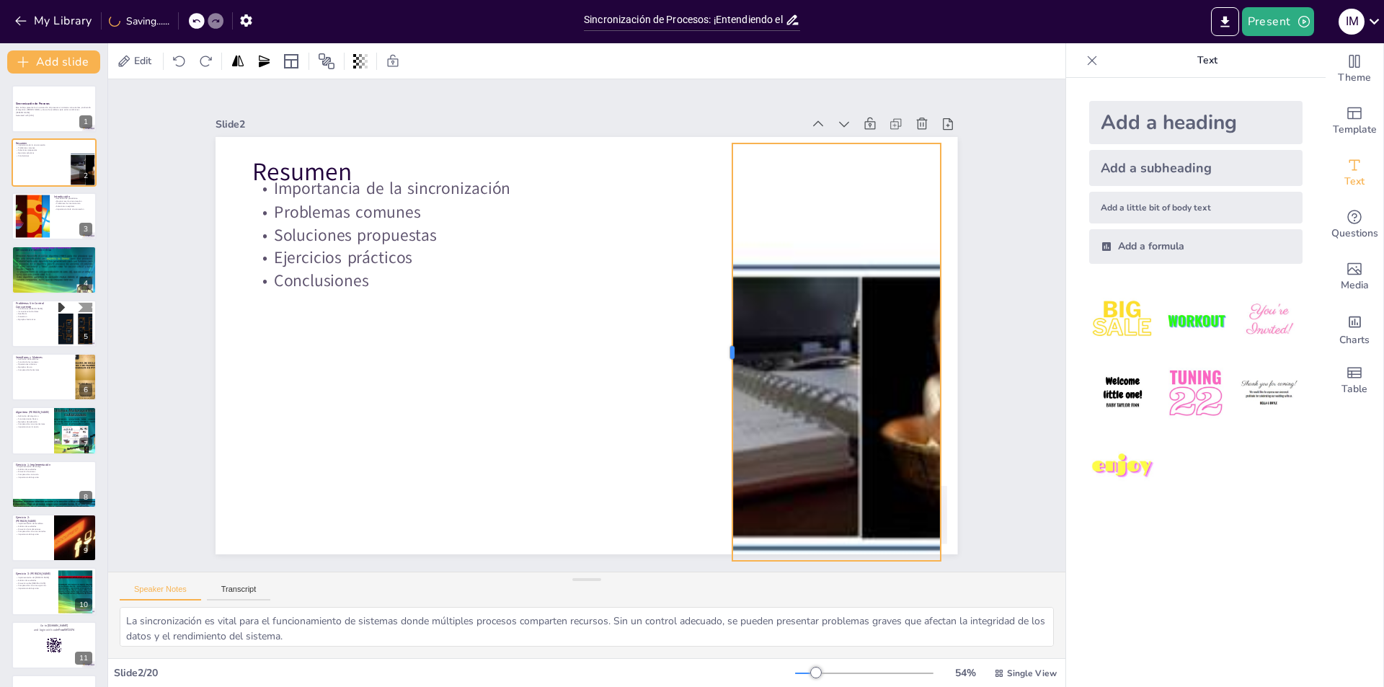
checkbox input "true"
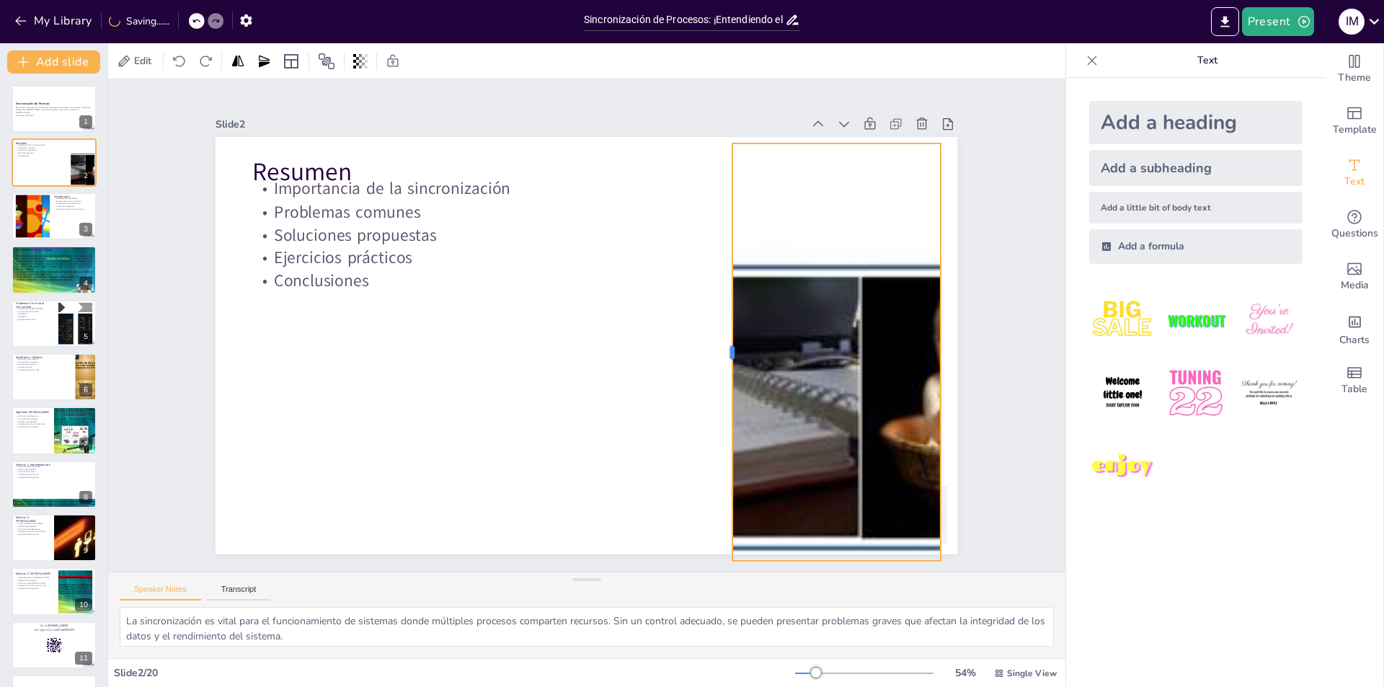
checkbox input "true"
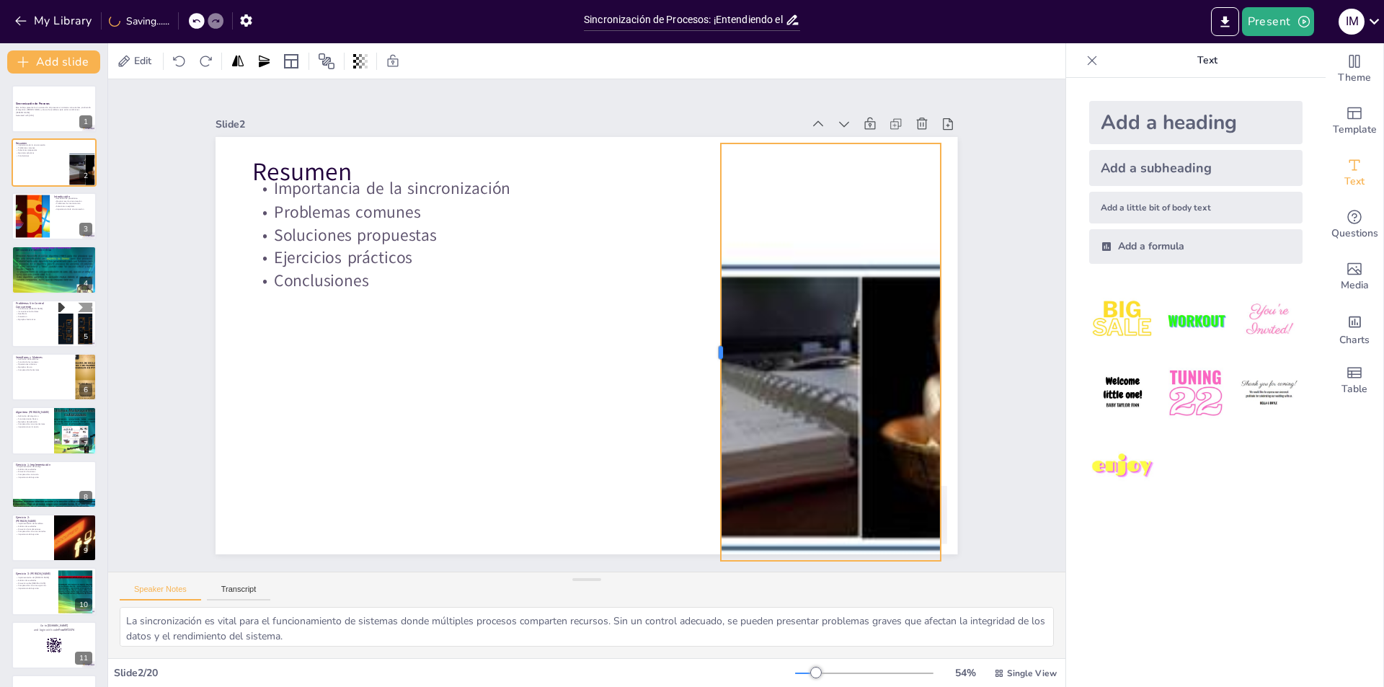
checkbox input "true"
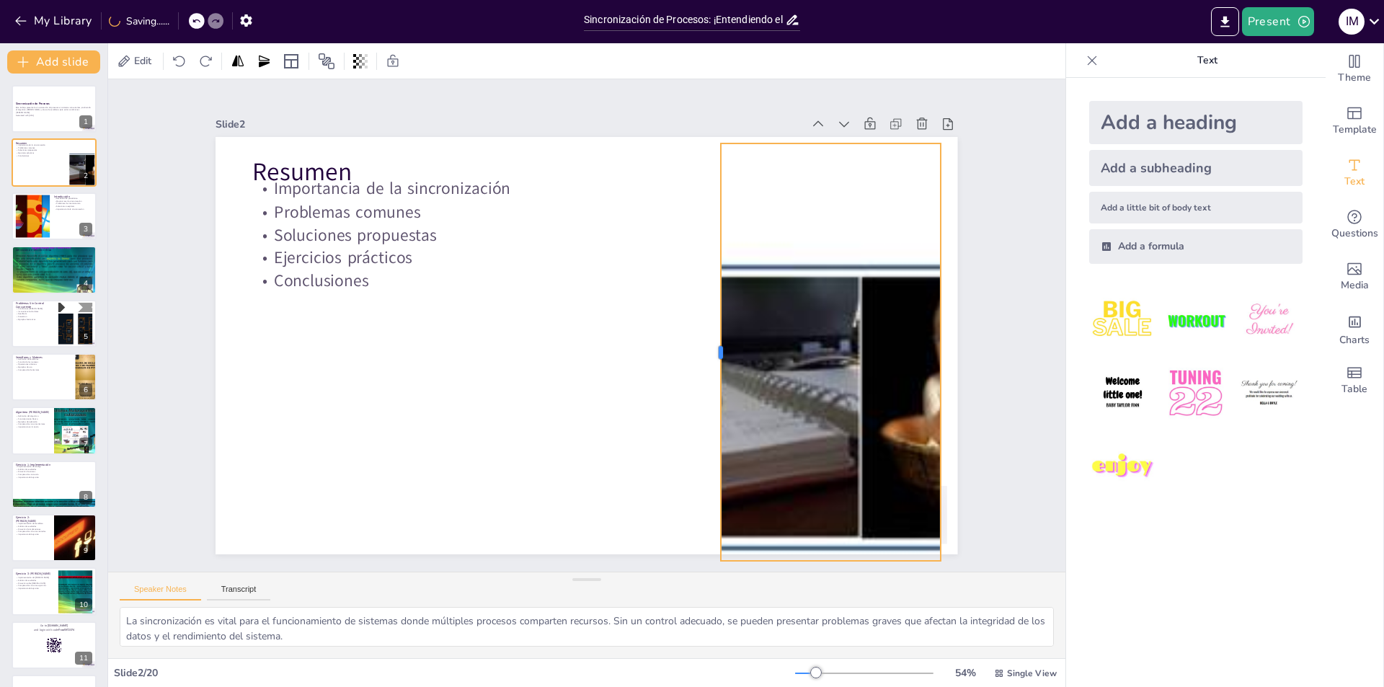
checkbox input "true"
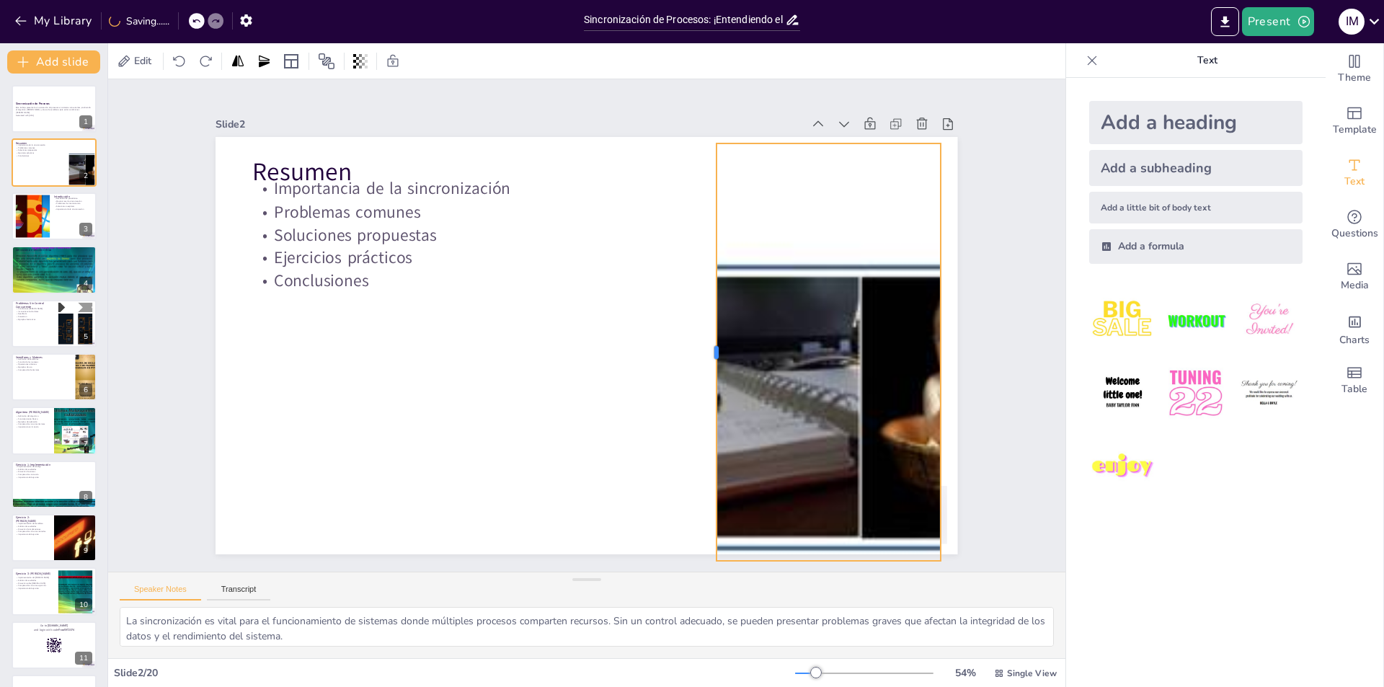
checkbox input "true"
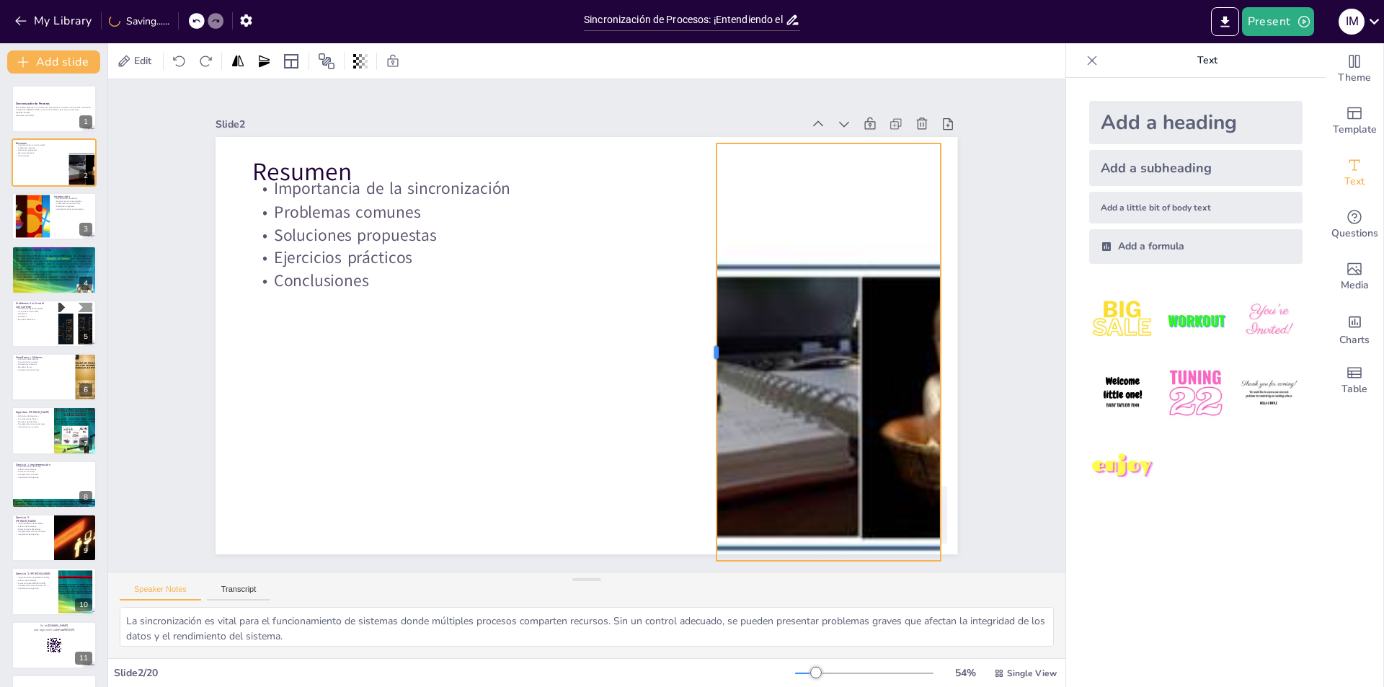
checkbox input "true"
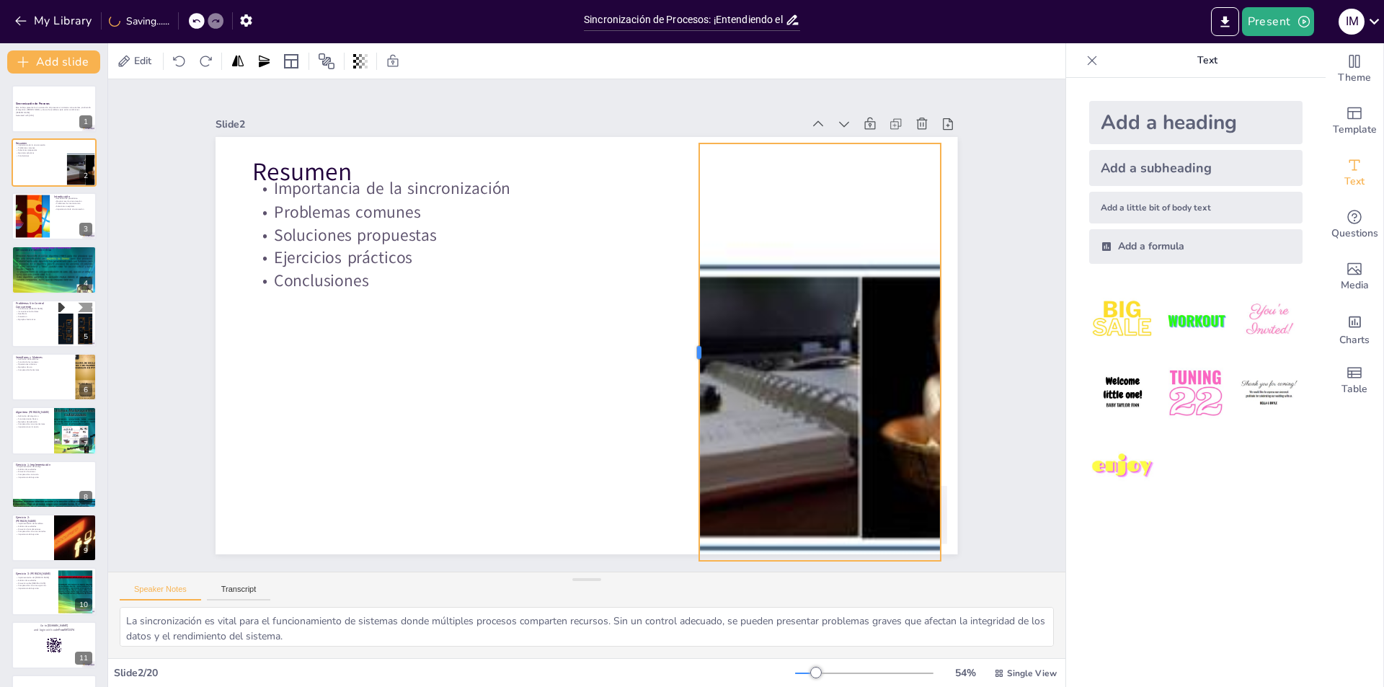
checkbox input "true"
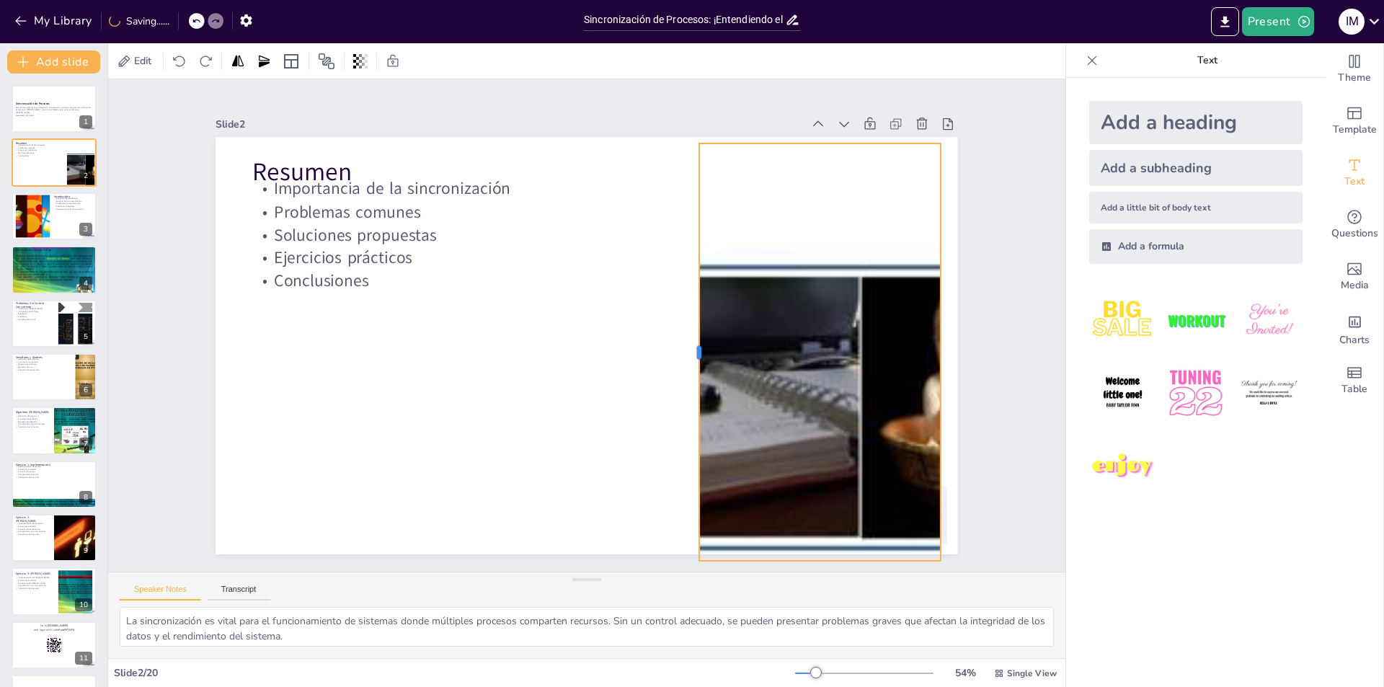
checkbox input "true"
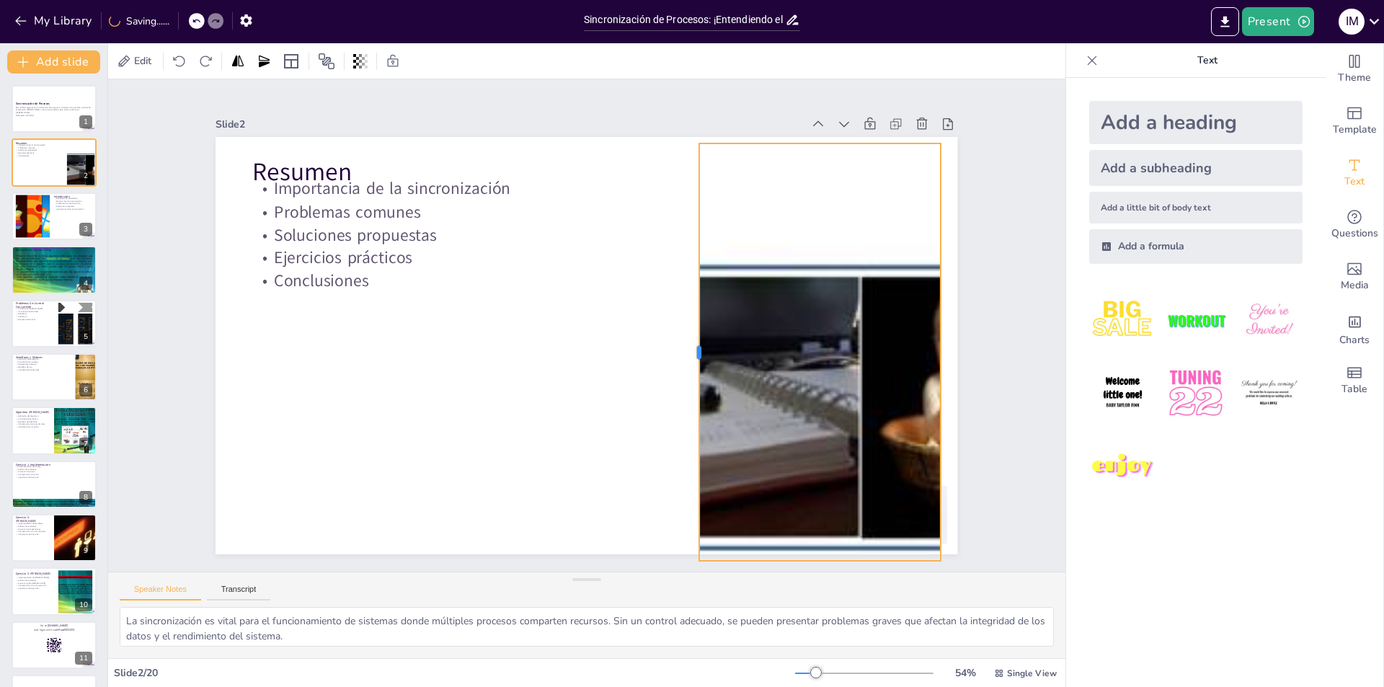
checkbox input "true"
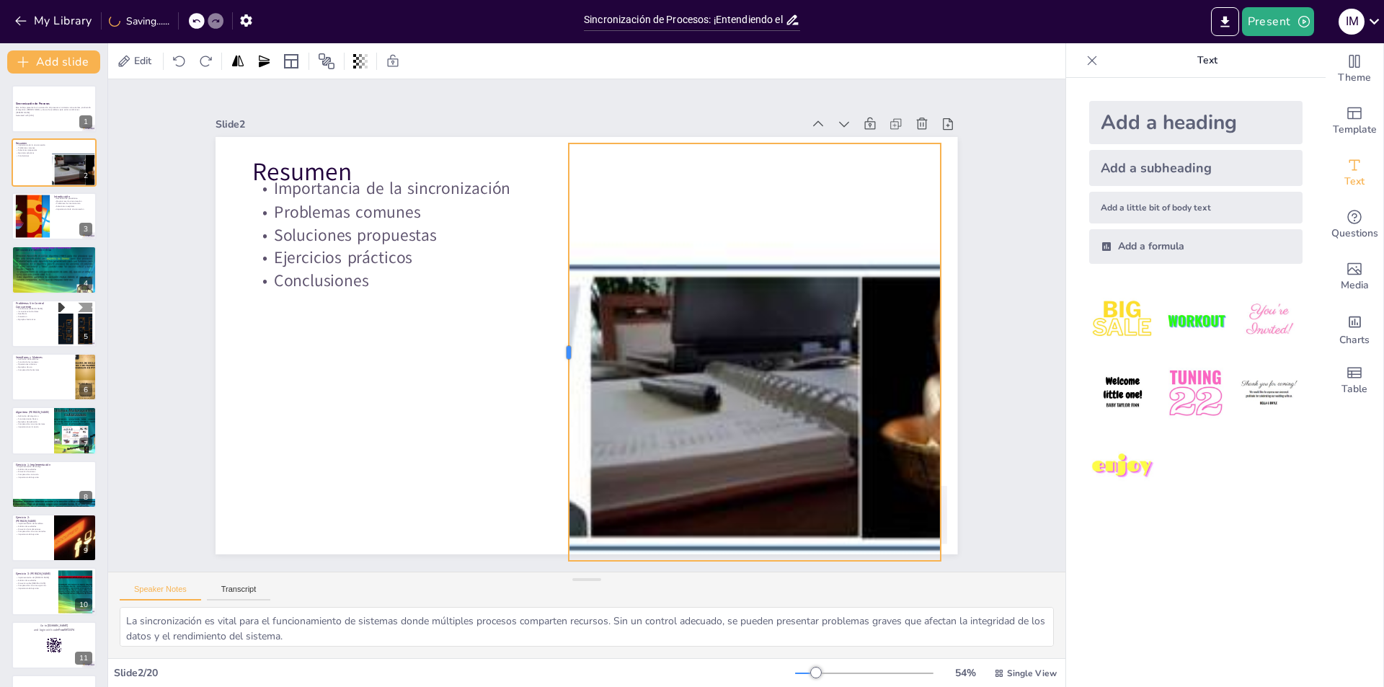
drag, startPoint x: 743, startPoint y: 346, endPoint x: 735, endPoint y: 373, distance: 28.7
click at [559, 371] on div "Resumen Importancia de la sincronización Problemas comunes Soluciones propuesta…" at bounding box center [587, 345] width 742 height 417
drag, startPoint x: 557, startPoint y: 345, endPoint x: 576, endPoint y: 345, distance: 18.7
click at [578, 345] on div at bounding box center [584, 351] width 12 height 417
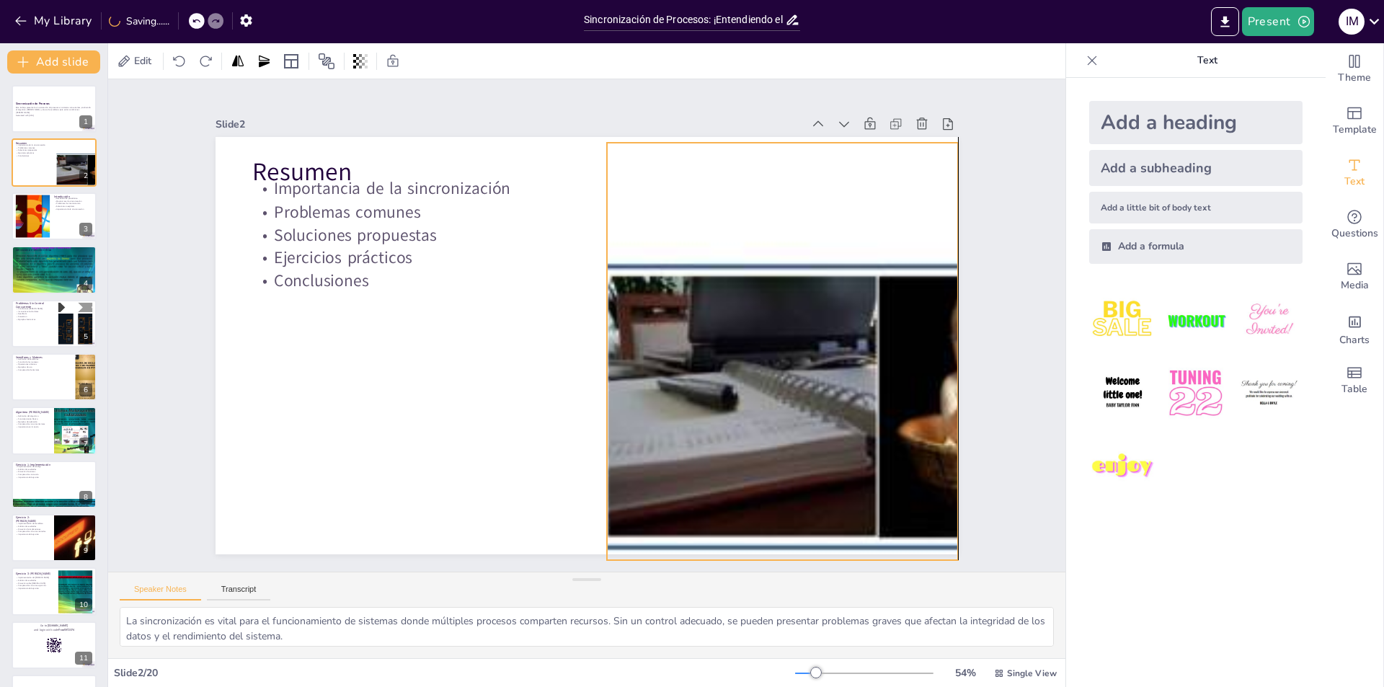
drag, startPoint x: 801, startPoint y: 340, endPoint x: 820, endPoint y: 340, distance: 19.5
click at [820, 340] on div at bounding box center [866, 351] width 1378 height 417
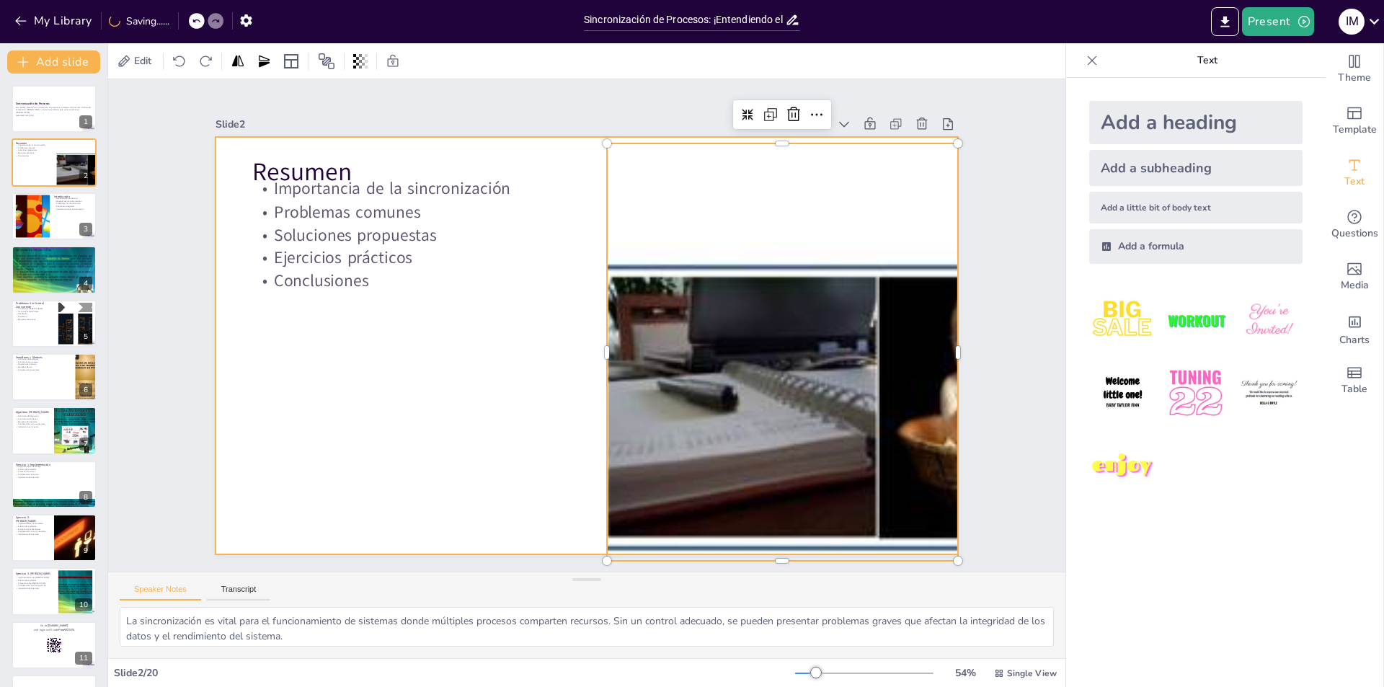
click at [484, 407] on div at bounding box center [587, 345] width 742 height 417
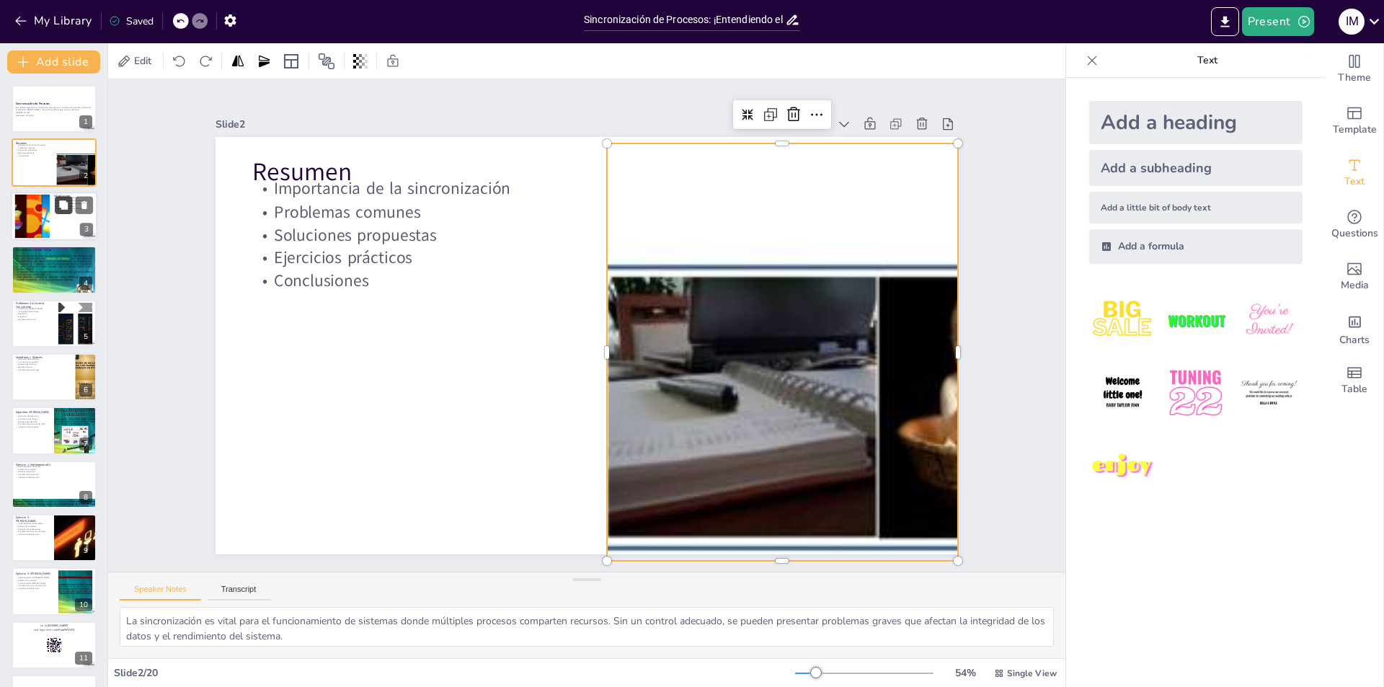
click at [59, 205] on icon at bounding box center [63, 205] width 10 height 10
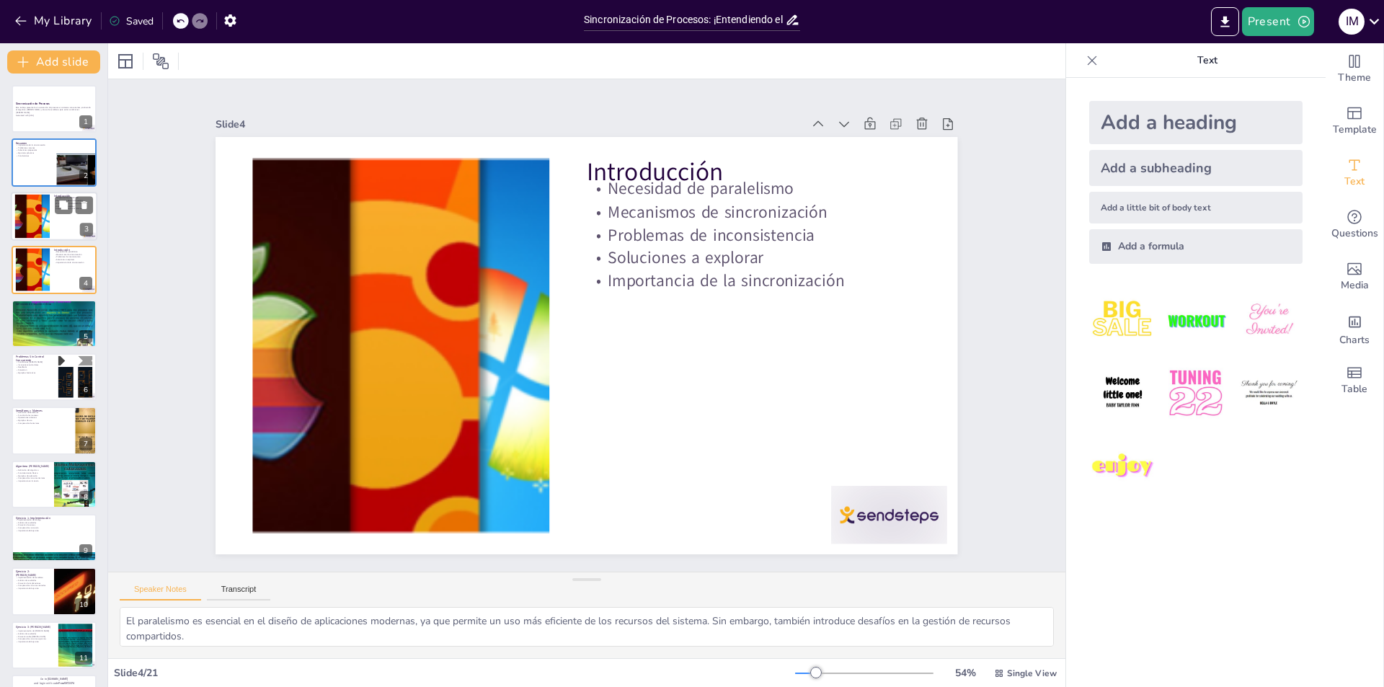
click at [42, 221] on div at bounding box center [32, 216] width 44 height 44
click at [48, 289] on div at bounding box center [32, 270] width 44 height 44
click at [70, 328] on div at bounding box center [54, 323] width 87 height 65
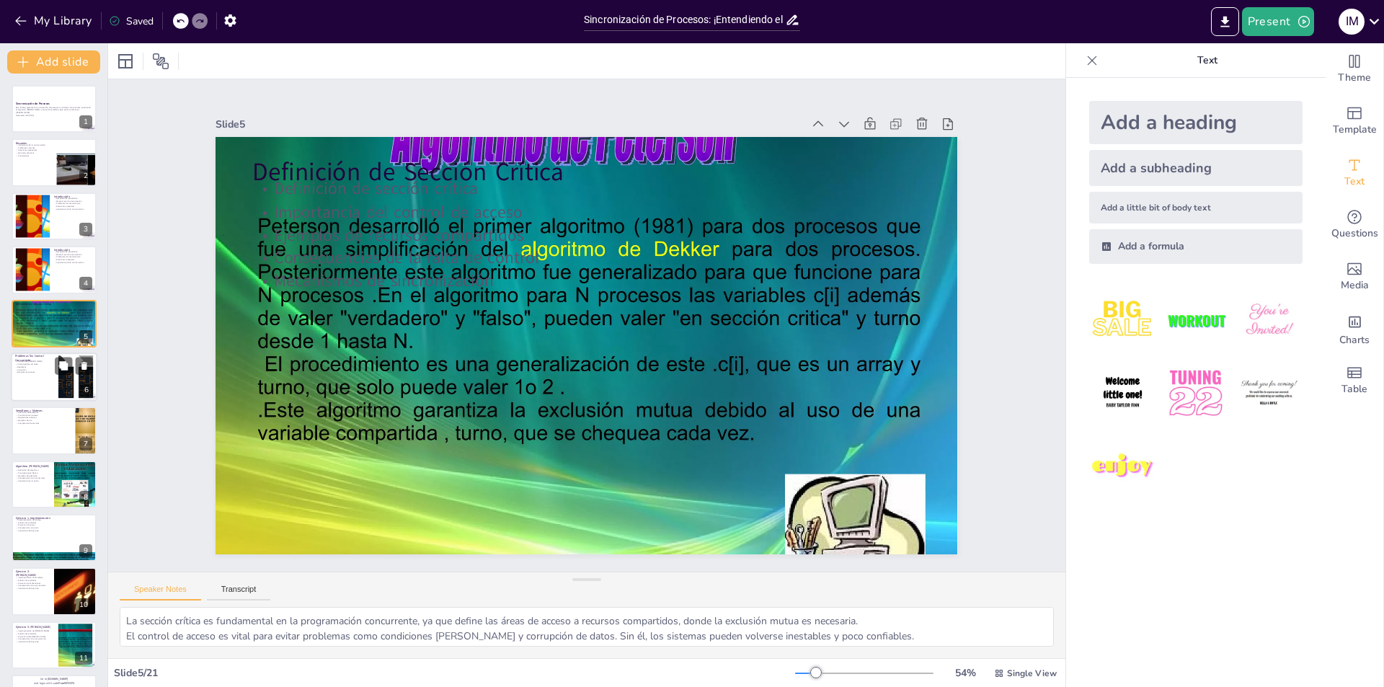
click at [38, 386] on div at bounding box center [54, 376] width 87 height 49
